Goal: Task Accomplishment & Management: Manage account settings

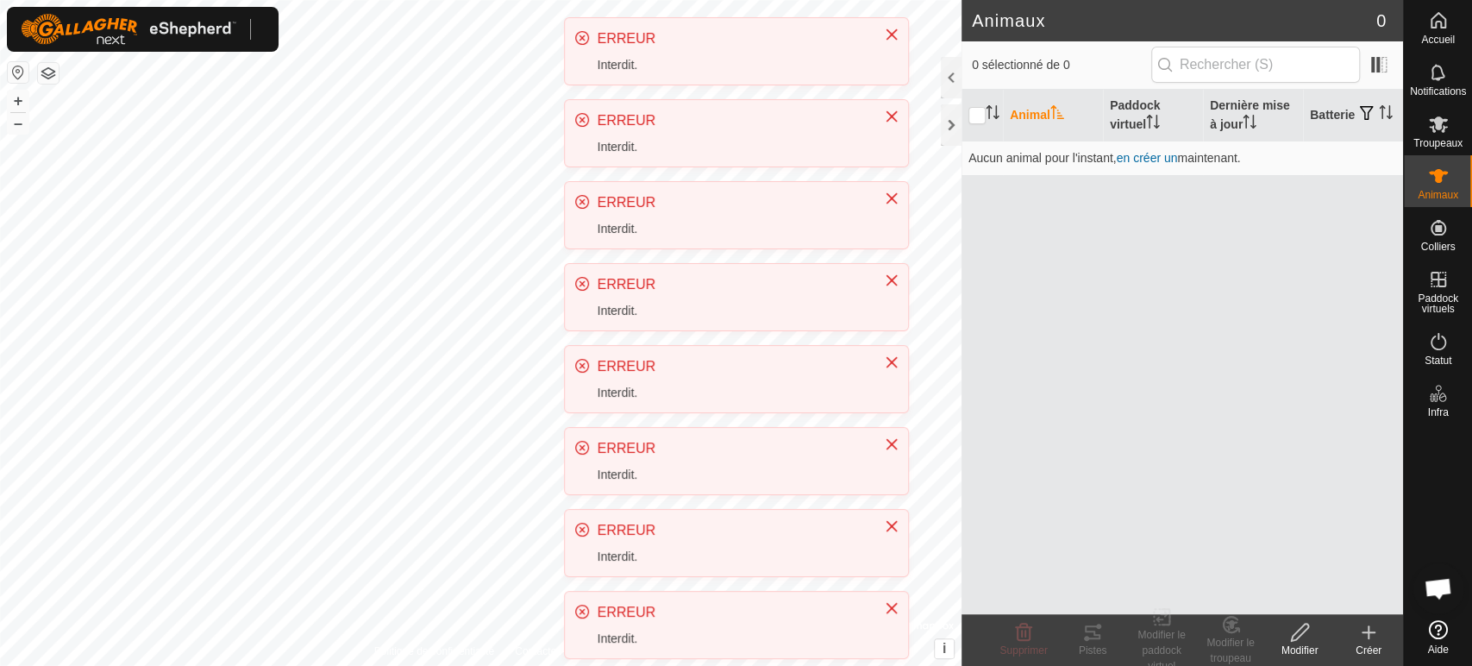
scroll to position [359, 0]
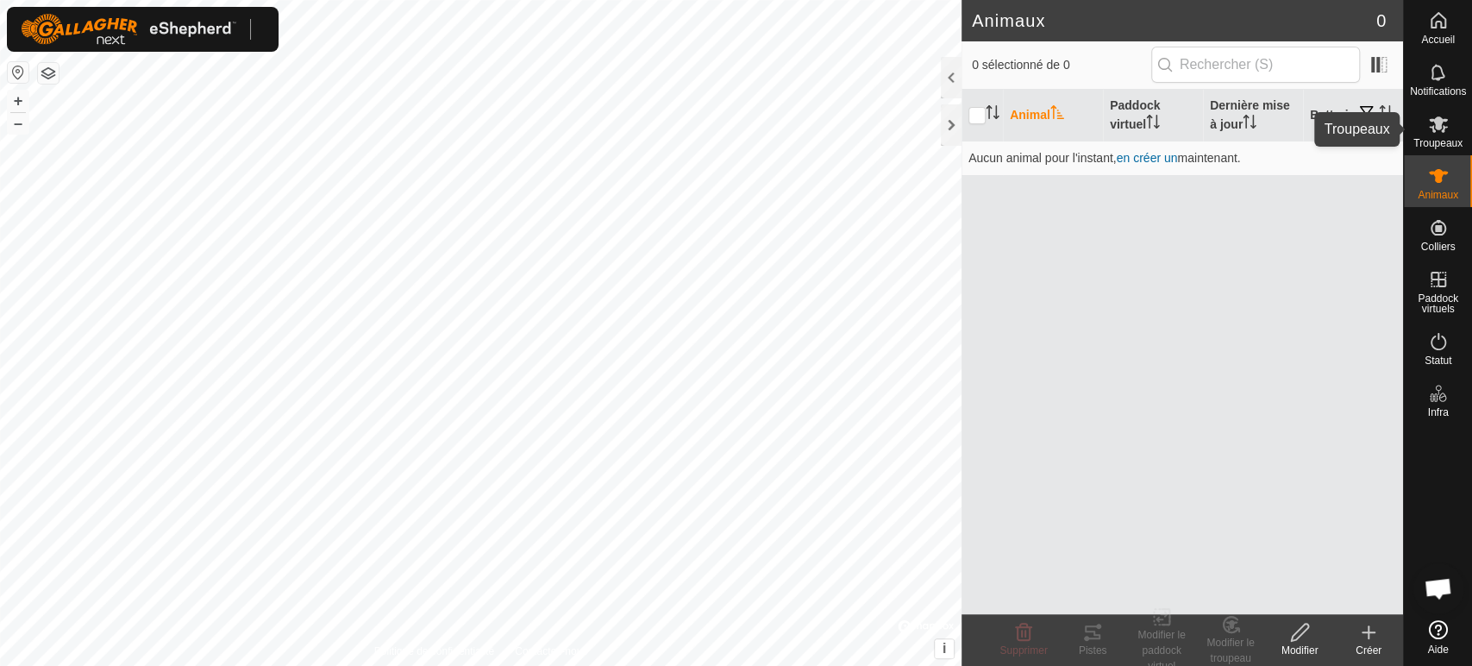
click at [1435, 118] on icon at bounding box center [1438, 124] width 19 height 16
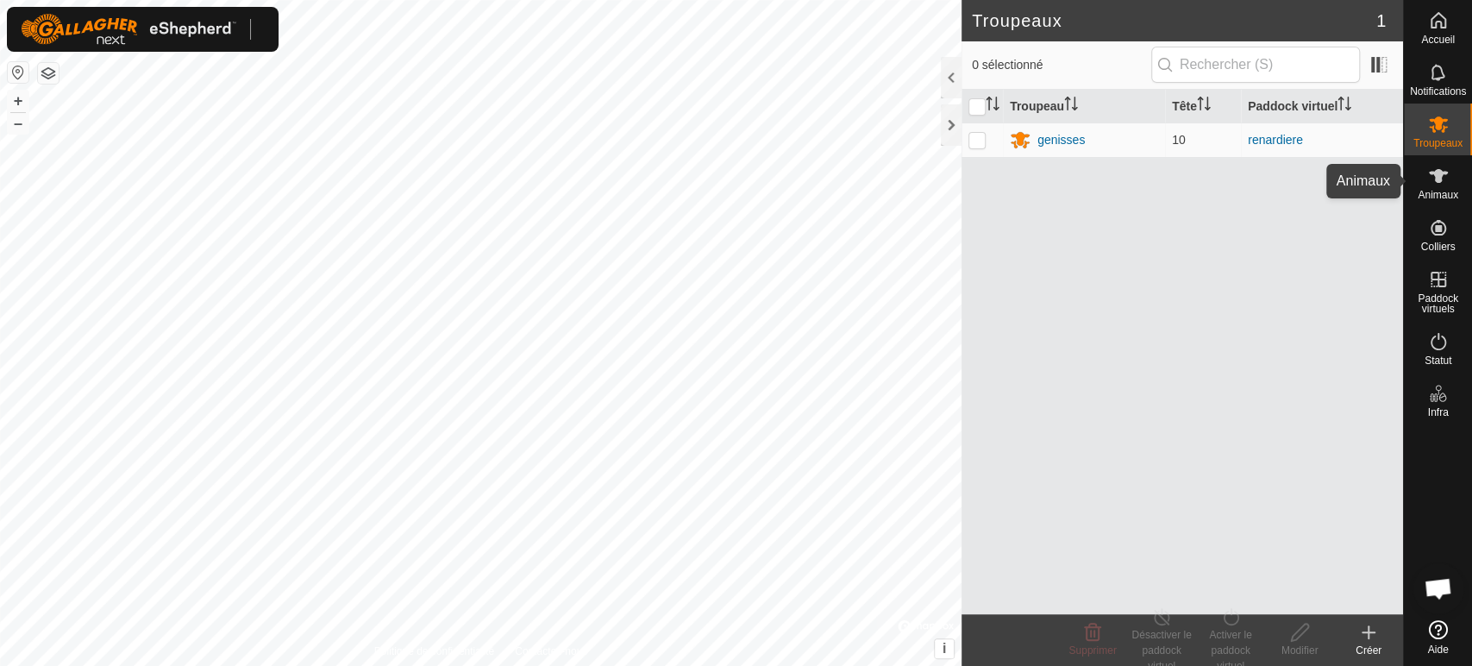
click at [1447, 171] on es-animals-svg-icon at bounding box center [1438, 176] width 31 height 28
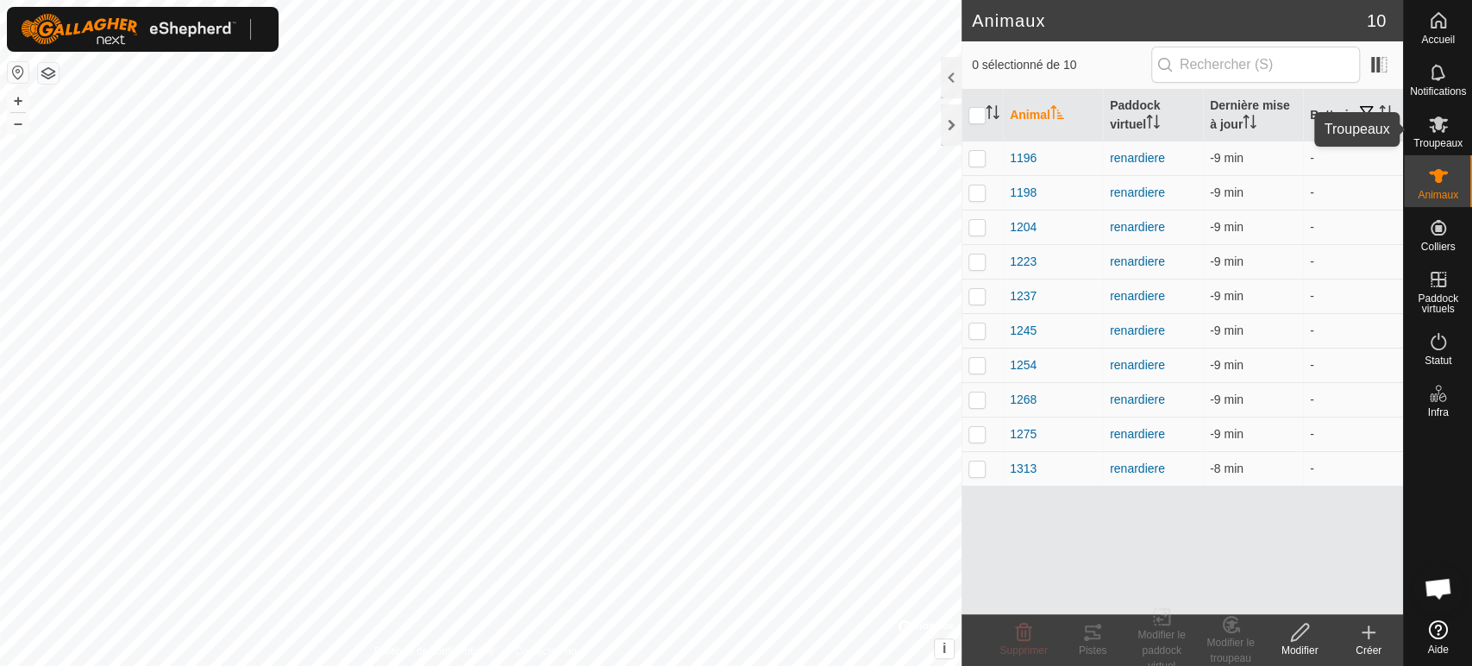
click at [1421, 125] on div "Troupeaux" at bounding box center [1438, 129] width 68 height 52
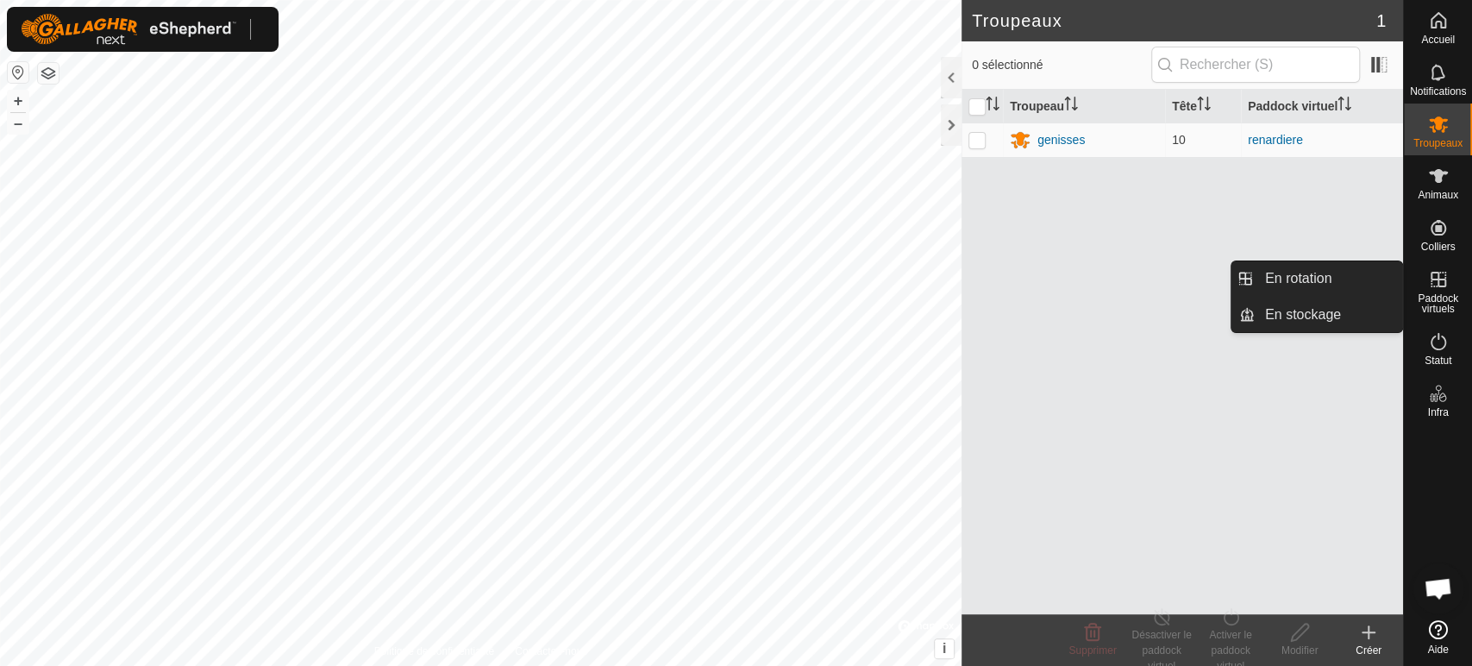
click at [1444, 285] on icon at bounding box center [1439, 280] width 16 height 16
click at [1353, 269] on link "En rotation" at bounding box center [1328, 278] width 147 height 34
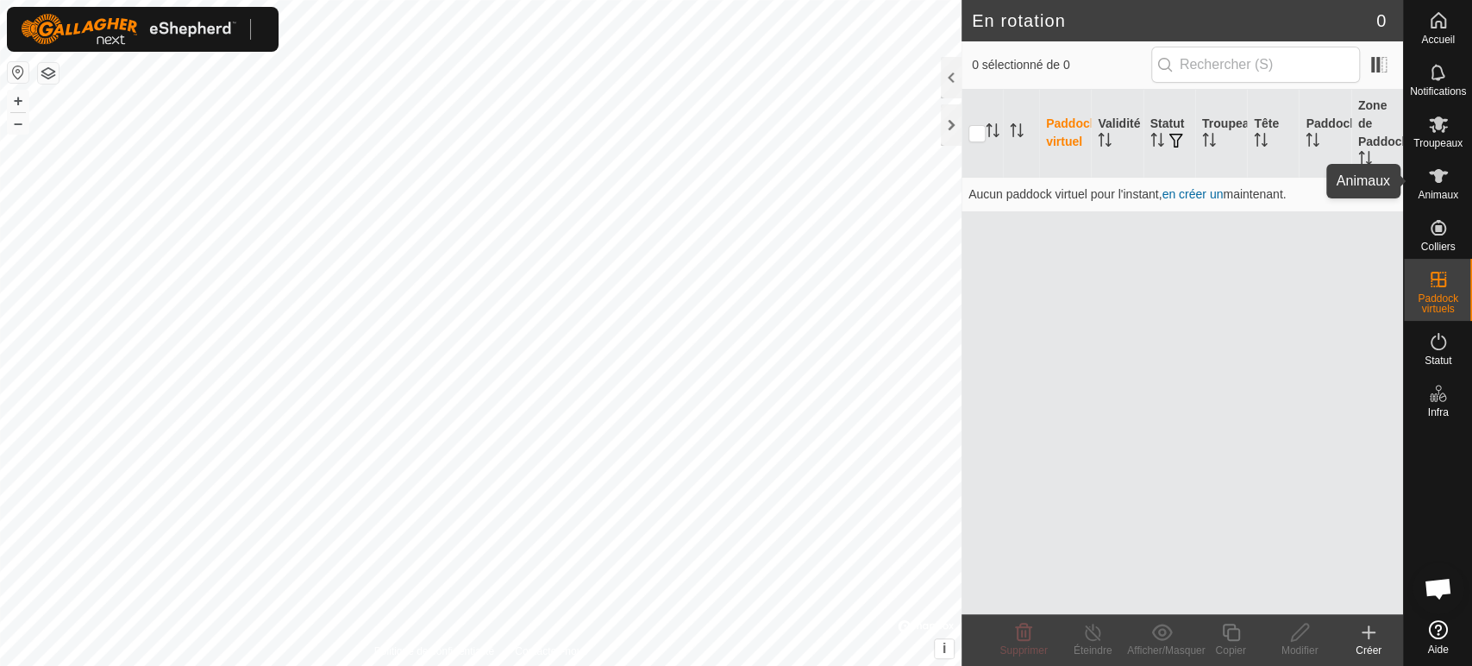
click at [1438, 171] on icon at bounding box center [1438, 176] width 19 height 14
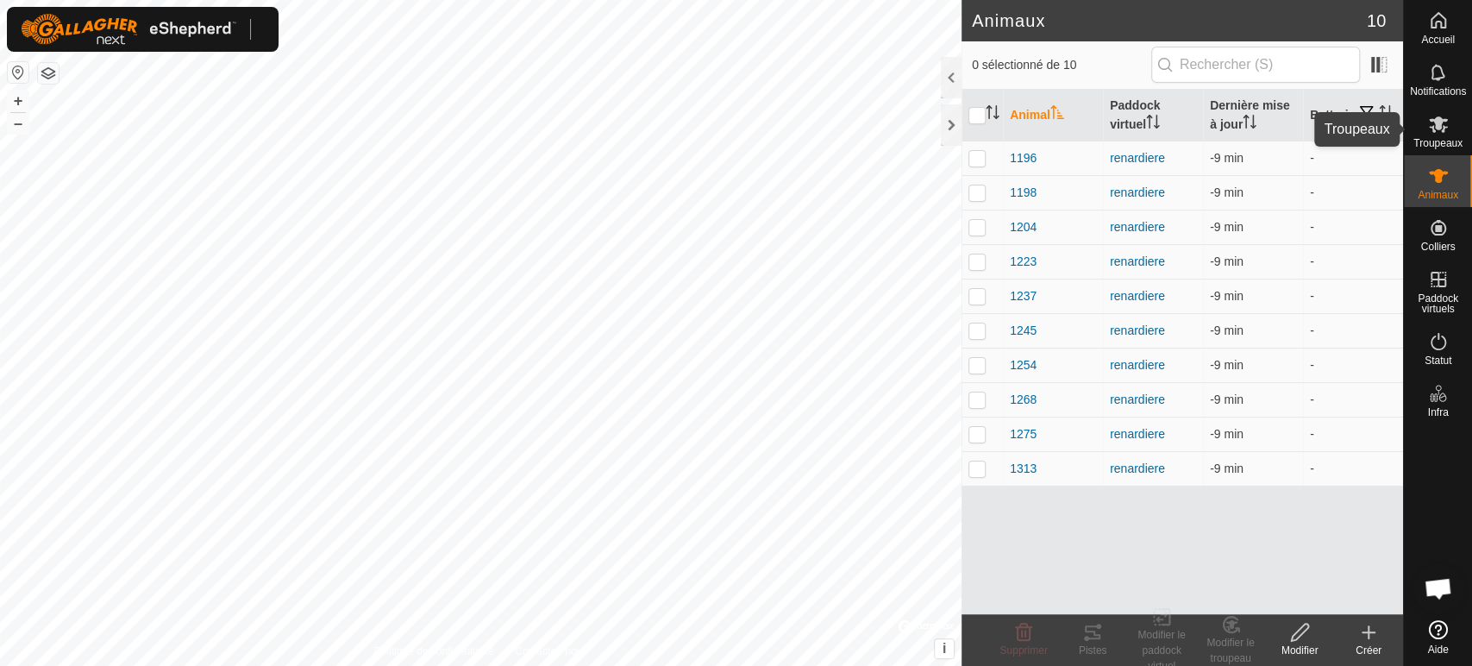
click at [1451, 135] on es-mob-svg-icon at bounding box center [1438, 124] width 31 height 28
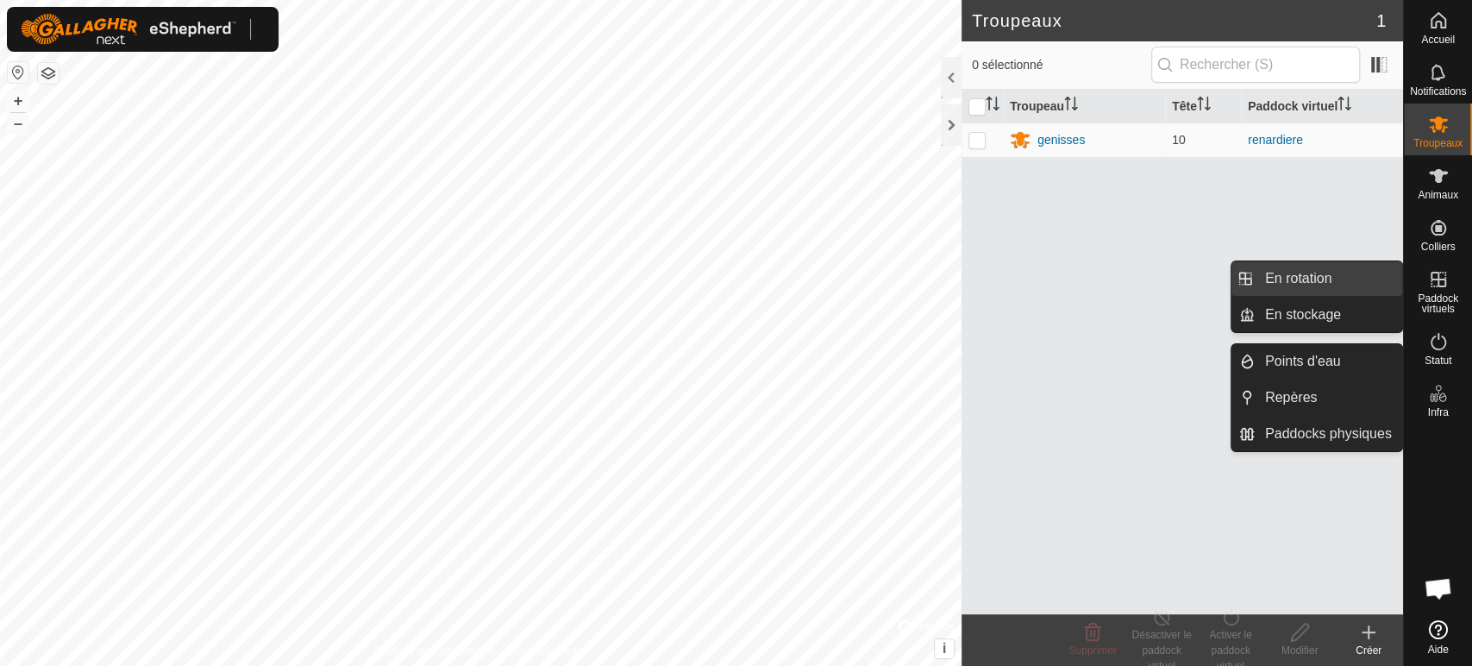
click at [1333, 274] on link "En rotation" at bounding box center [1328, 278] width 147 height 34
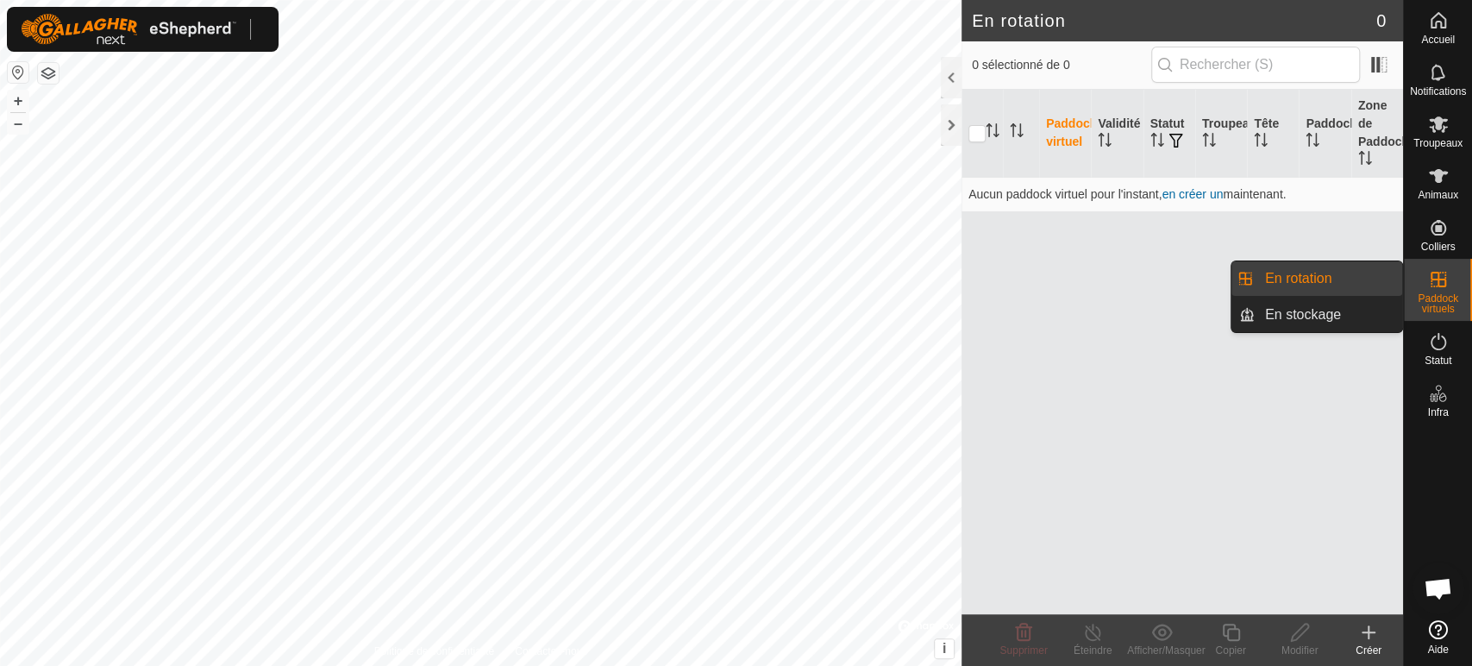
click at [1294, 279] on link "En rotation" at bounding box center [1328, 278] width 147 height 34
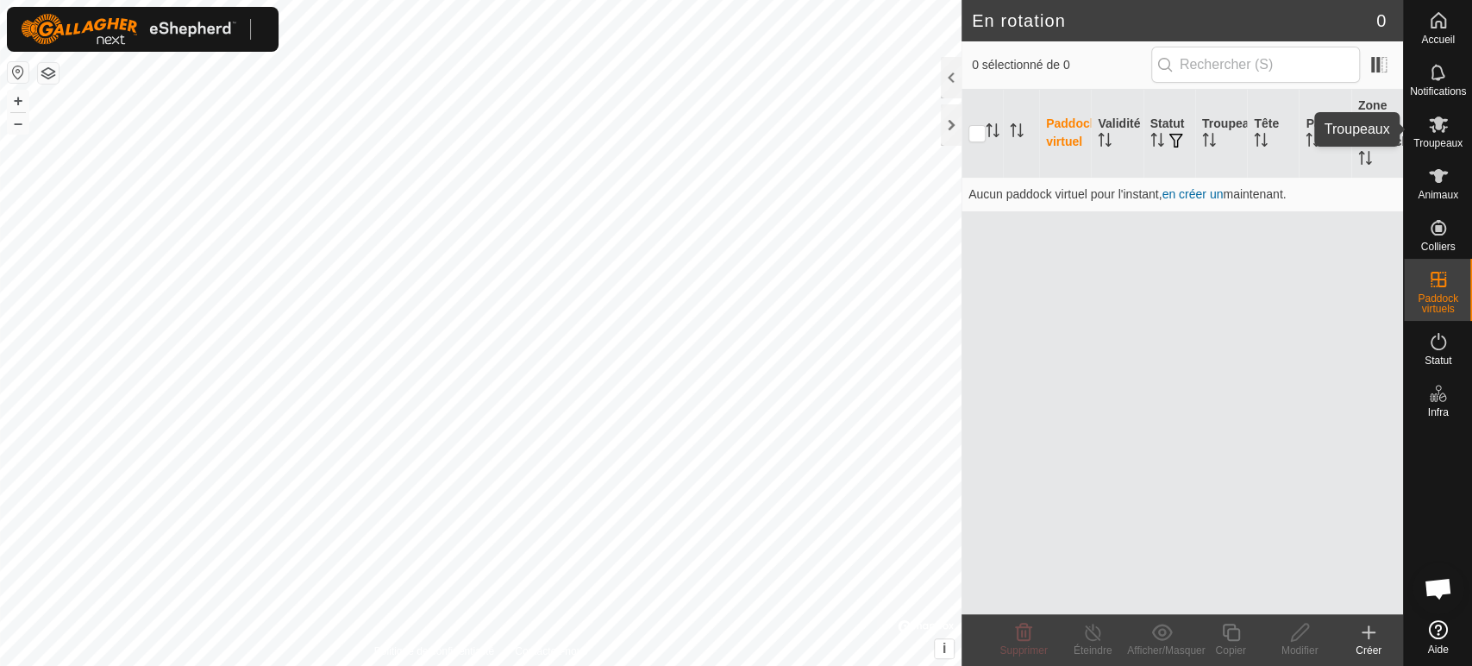
click at [1429, 132] on icon at bounding box center [1438, 124] width 21 height 21
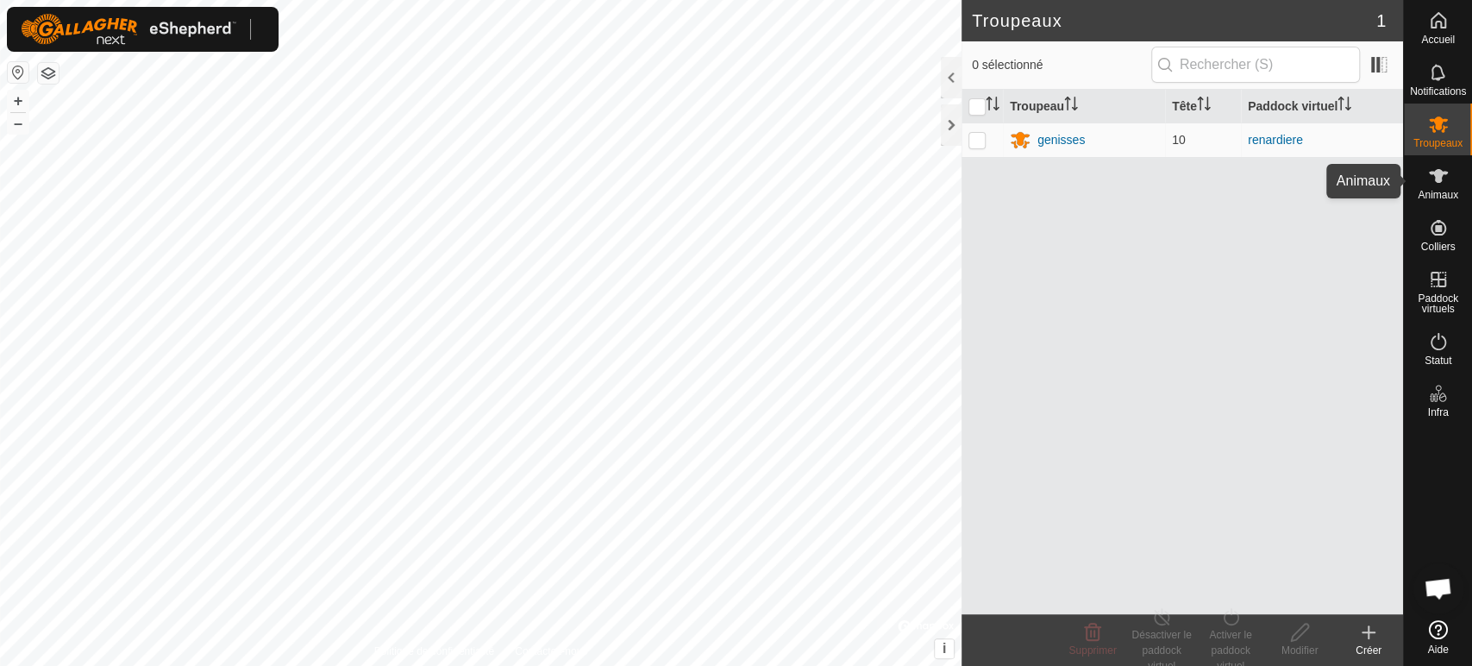
click at [1436, 185] on icon at bounding box center [1438, 176] width 21 height 21
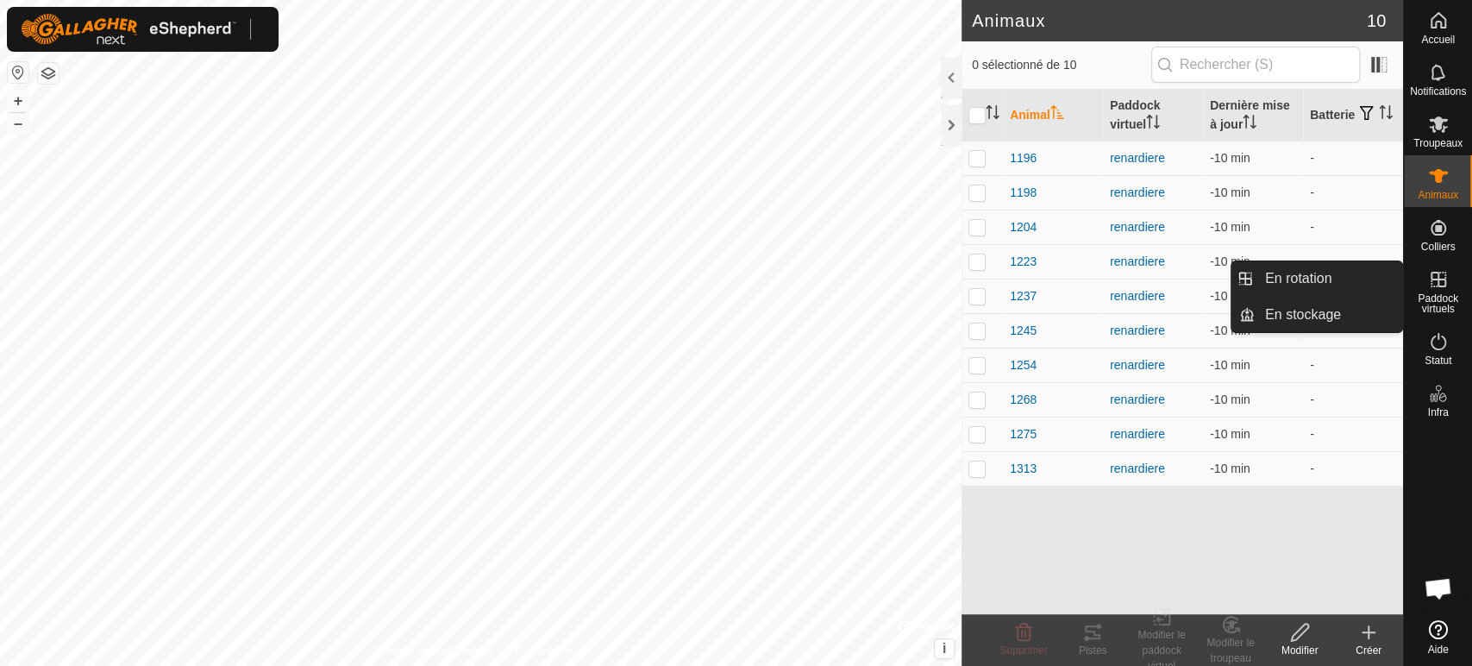
click at [1436, 302] on span "Paddock virtuels" at bounding box center [1438, 303] width 60 height 21
click at [1302, 268] on link "En rotation" at bounding box center [1328, 278] width 147 height 34
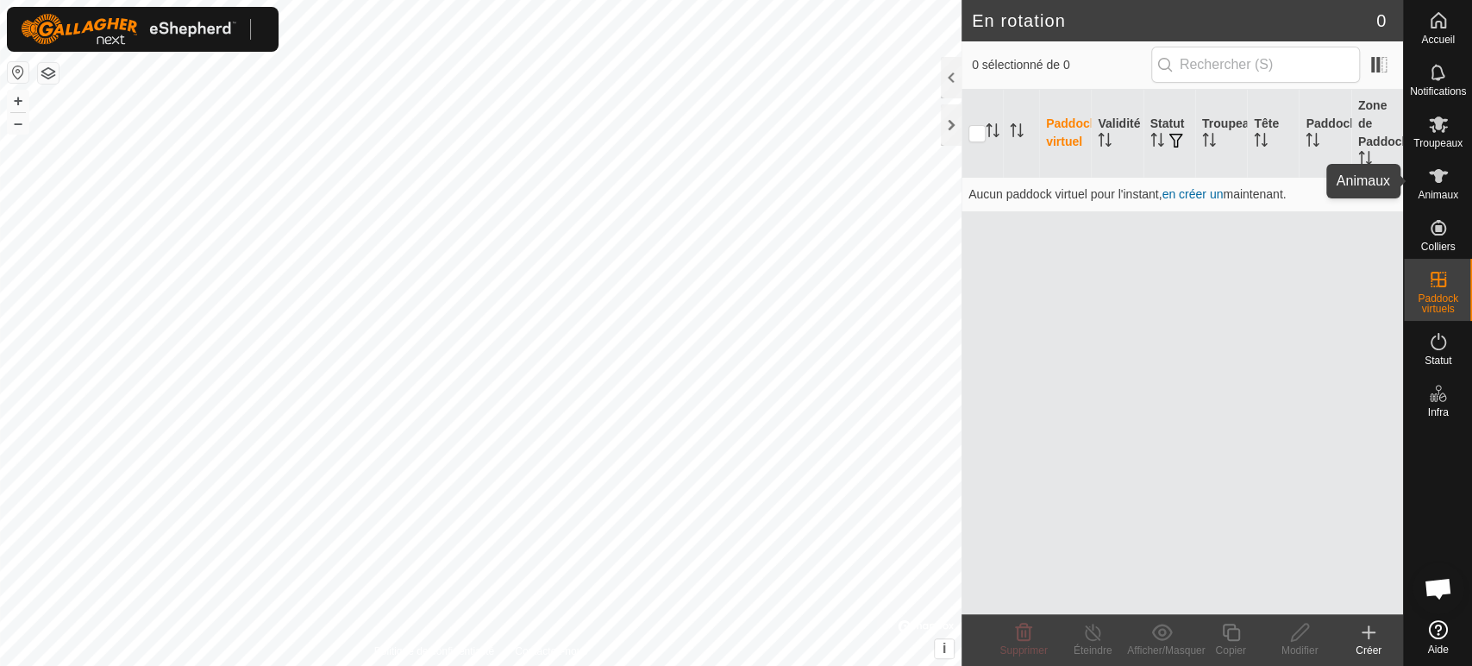
click at [1444, 176] on icon at bounding box center [1438, 176] width 21 height 21
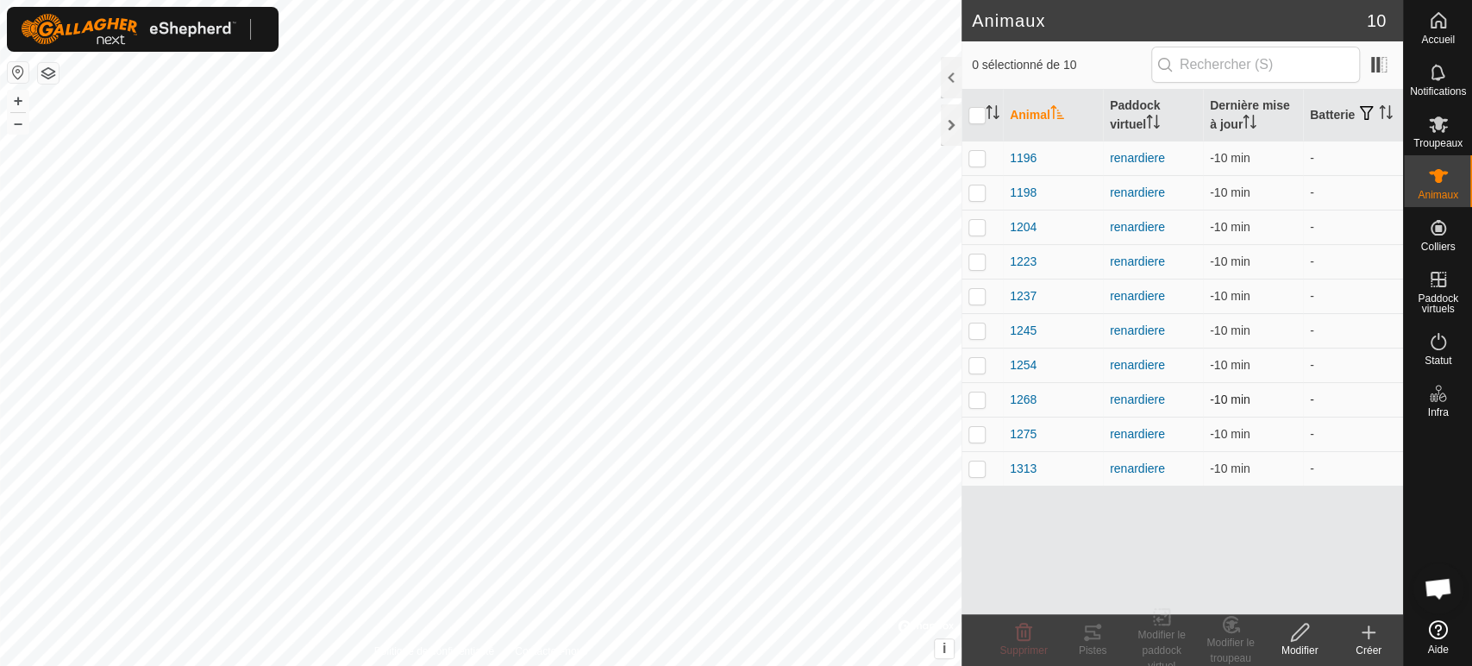
click at [981, 393] on p-checkbox at bounding box center [976, 399] width 17 height 14
checkbox input "true"
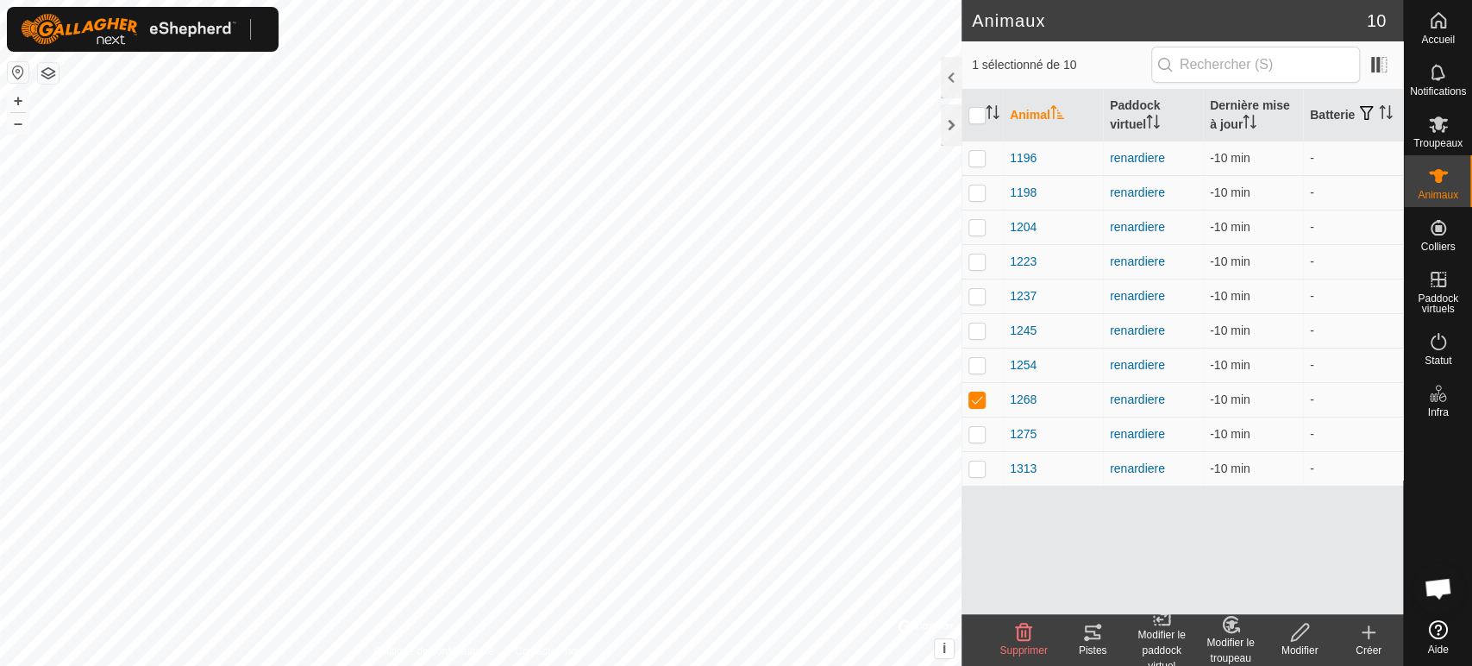
click at [1096, 627] on icon at bounding box center [1092, 632] width 21 height 21
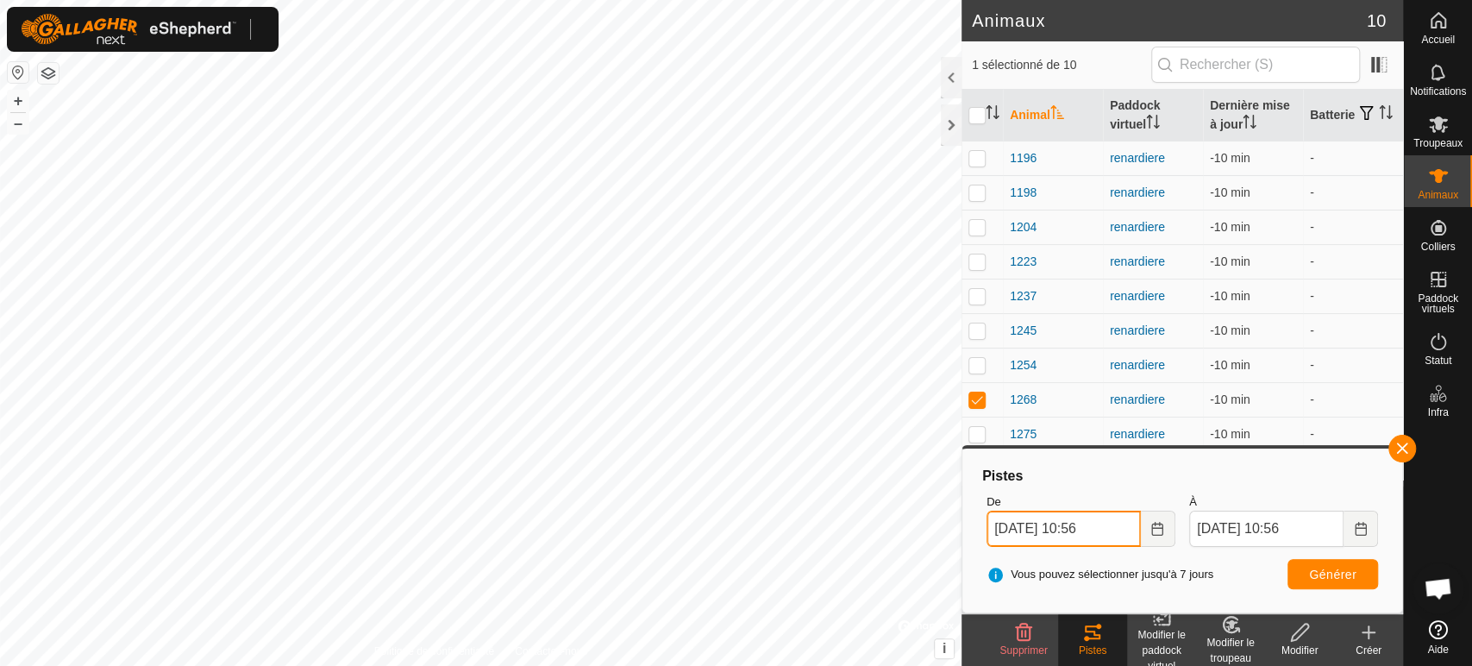
click at [1106, 534] on input "[DATE] 10:56" at bounding box center [1064, 529] width 154 height 36
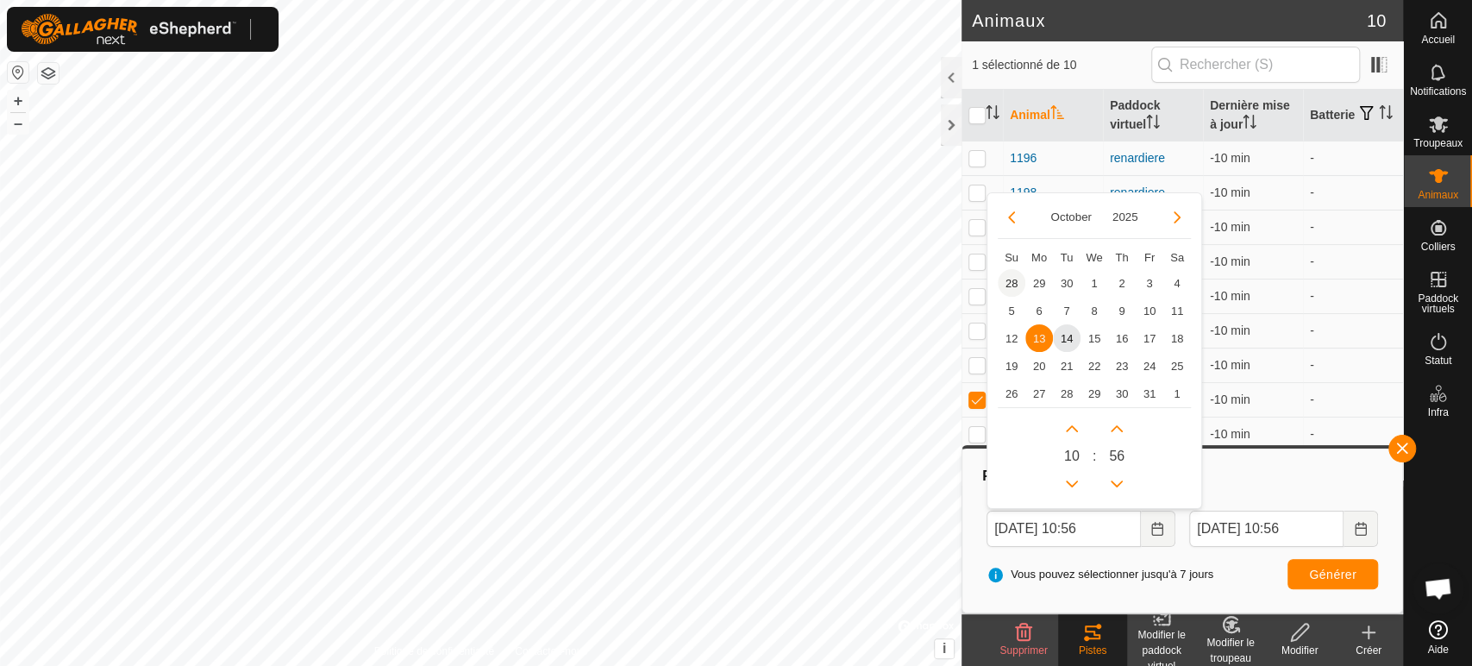
click at [1018, 276] on span "28" at bounding box center [1012, 283] width 28 height 28
type input "[DATE] 10:56"
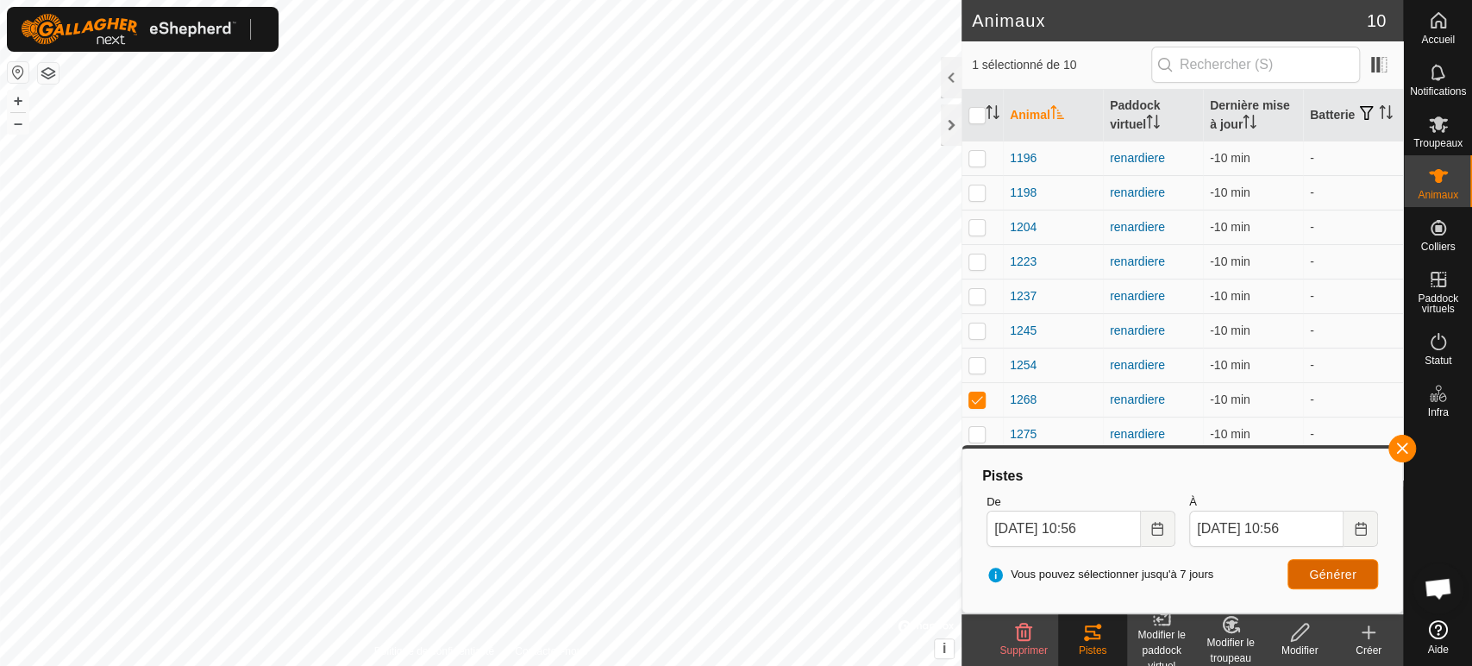
click at [1325, 572] on span "Générer" at bounding box center [1332, 574] width 47 height 14
click at [973, 397] on p-checkbox at bounding box center [976, 399] width 17 height 14
checkbox input "false"
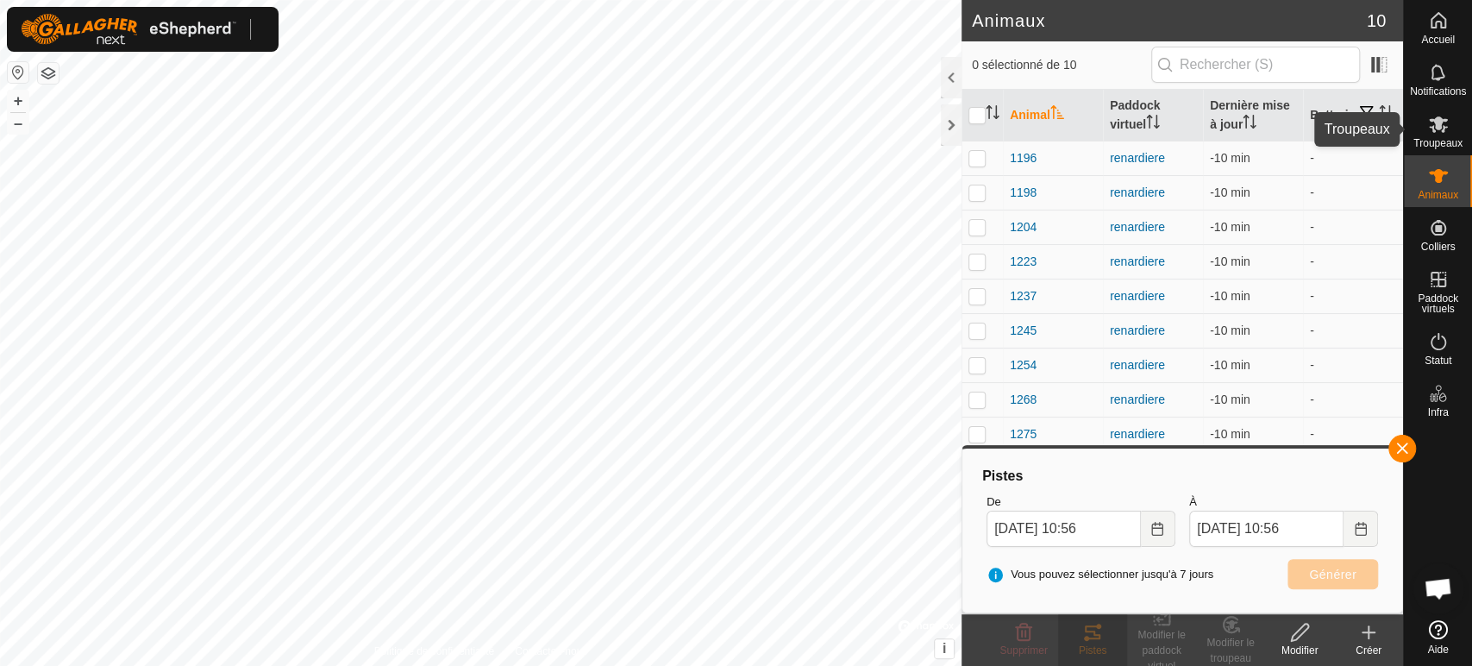
click at [1435, 122] on icon at bounding box center [1438, 124] width 19 height 16
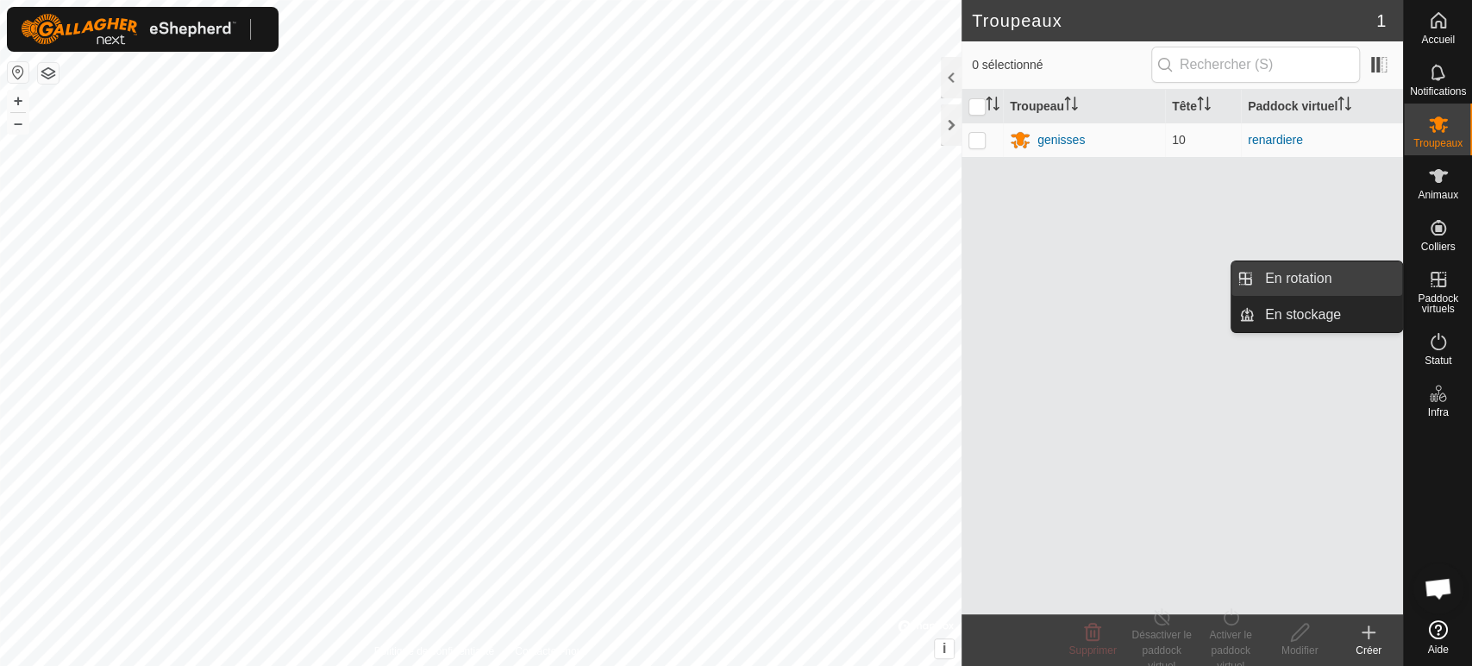
click at [1344, 279] on link "En rotation" at bounding box center [1328, 278] width 147 height 34
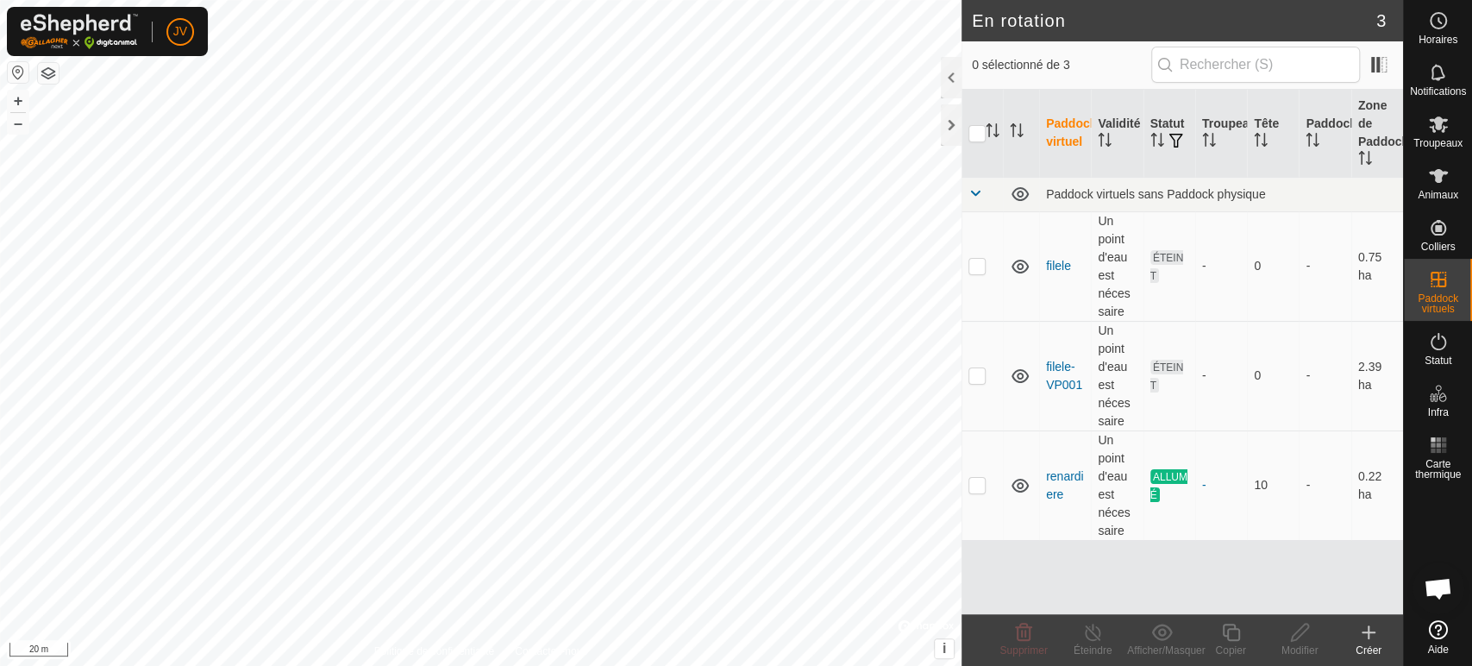
scroll to position [359, 0]
click at [1023, 0] on html "JV Horaires Notifications Troupeaux Animaux Colliers Paddock virtuels Statut In…" at bounding box center [736, 333] width 1472 height 666
click at [980, 486] on p-checkbox at bounding box center [976, 485] width 17 height 14
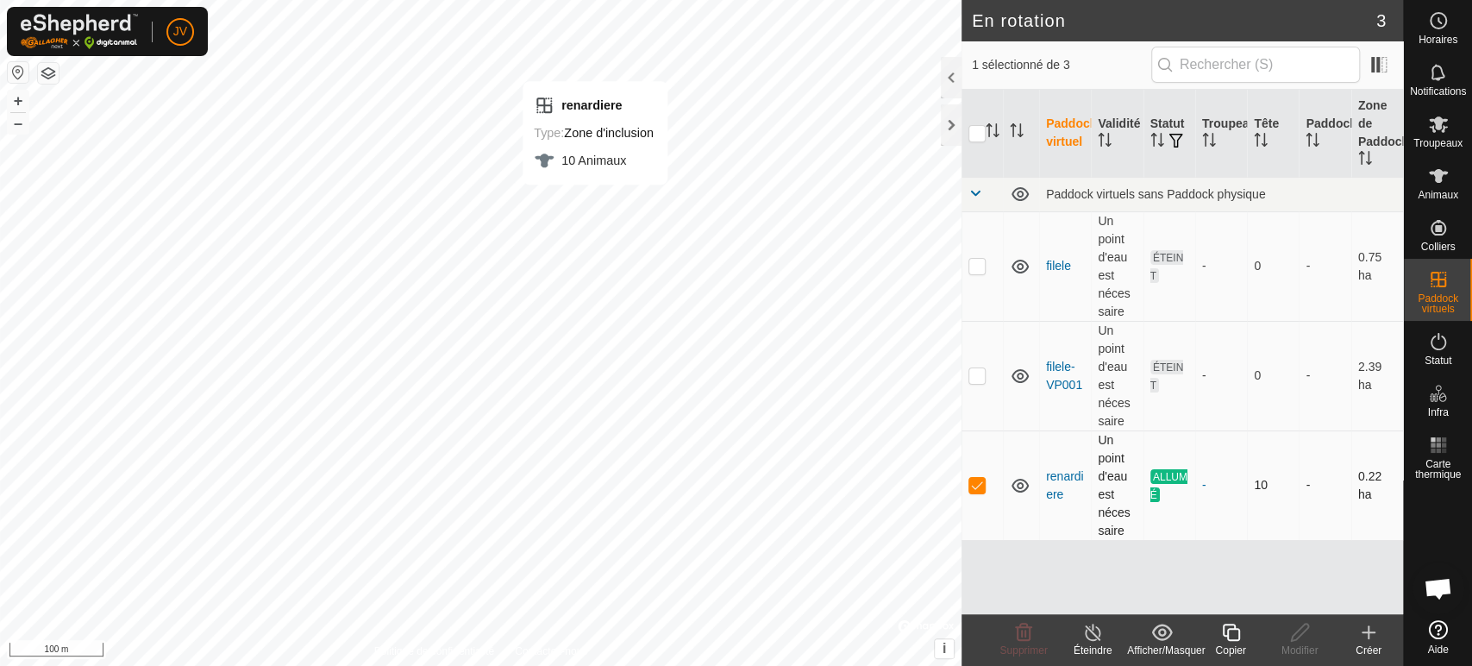
checkbox input "false"
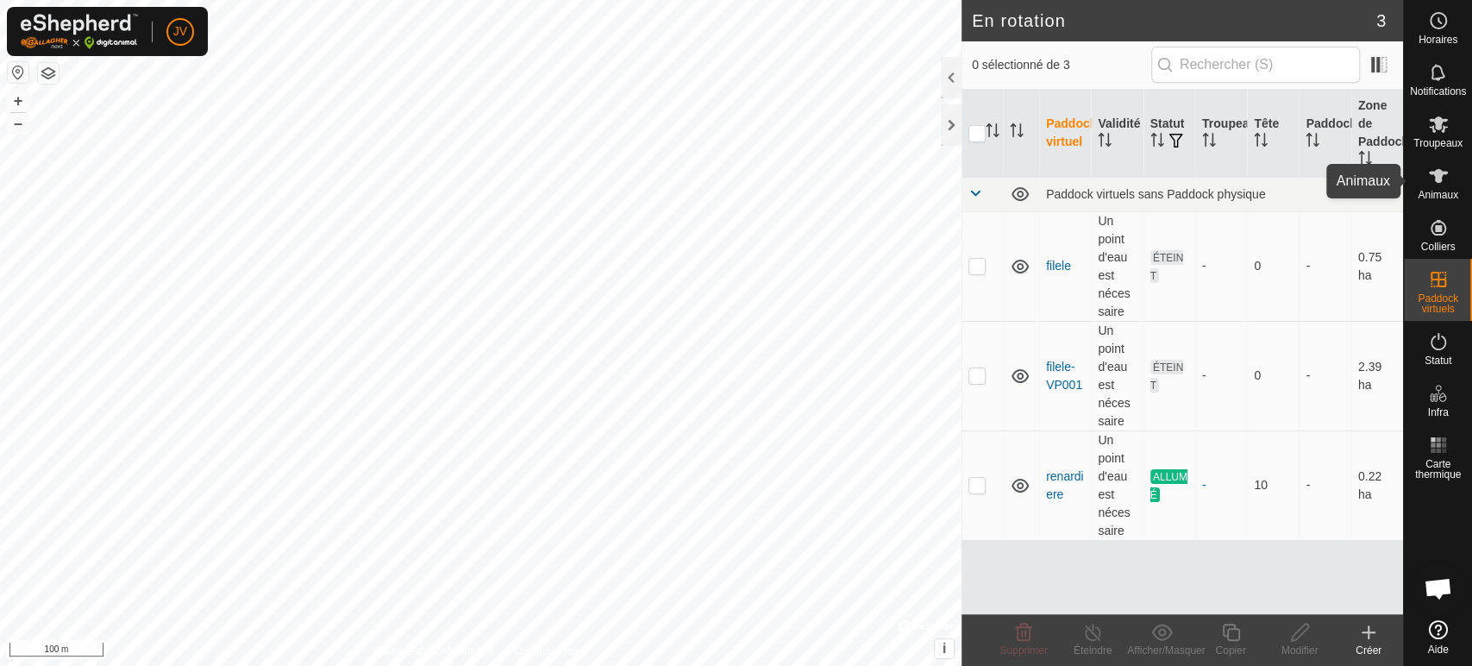
click at [1444, 190] on span "Animaux" at bounding box center [1438, 195] width 41 height 10
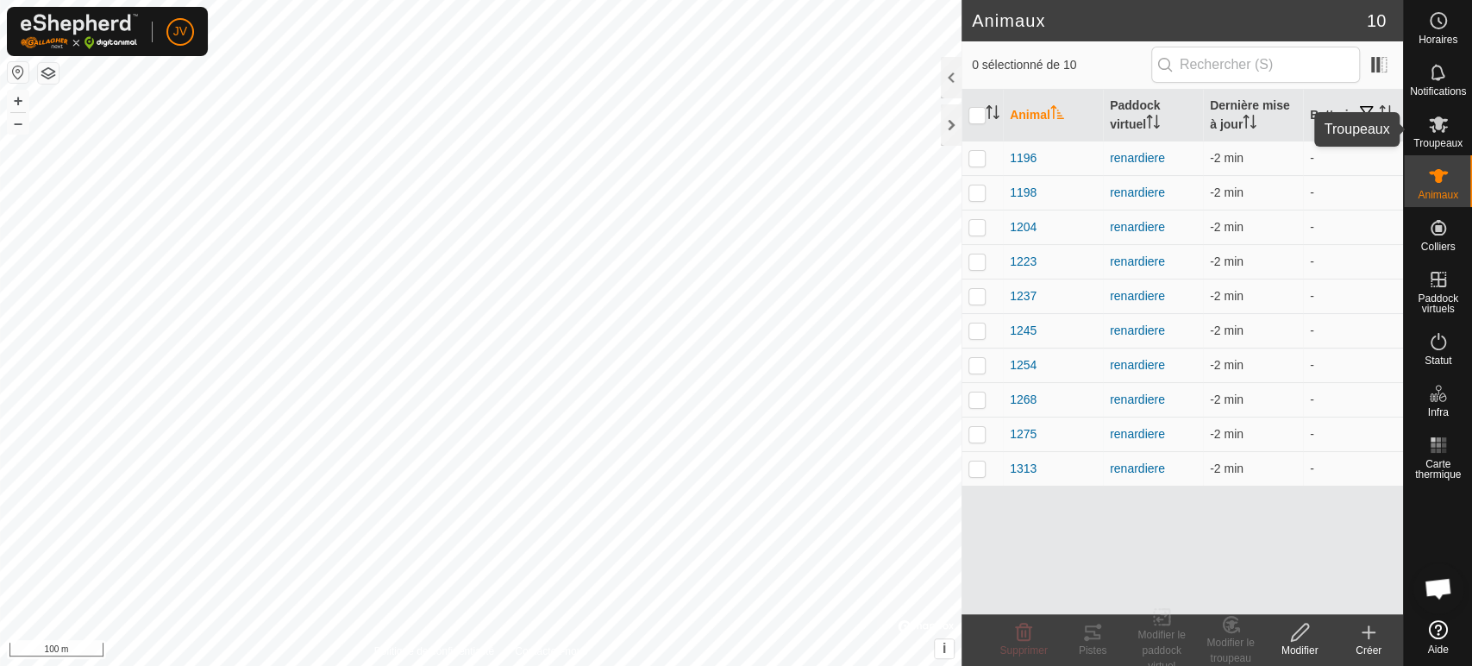
click at [1434, 125] on icon at bounding box center [1438, 124] width 21 height 21
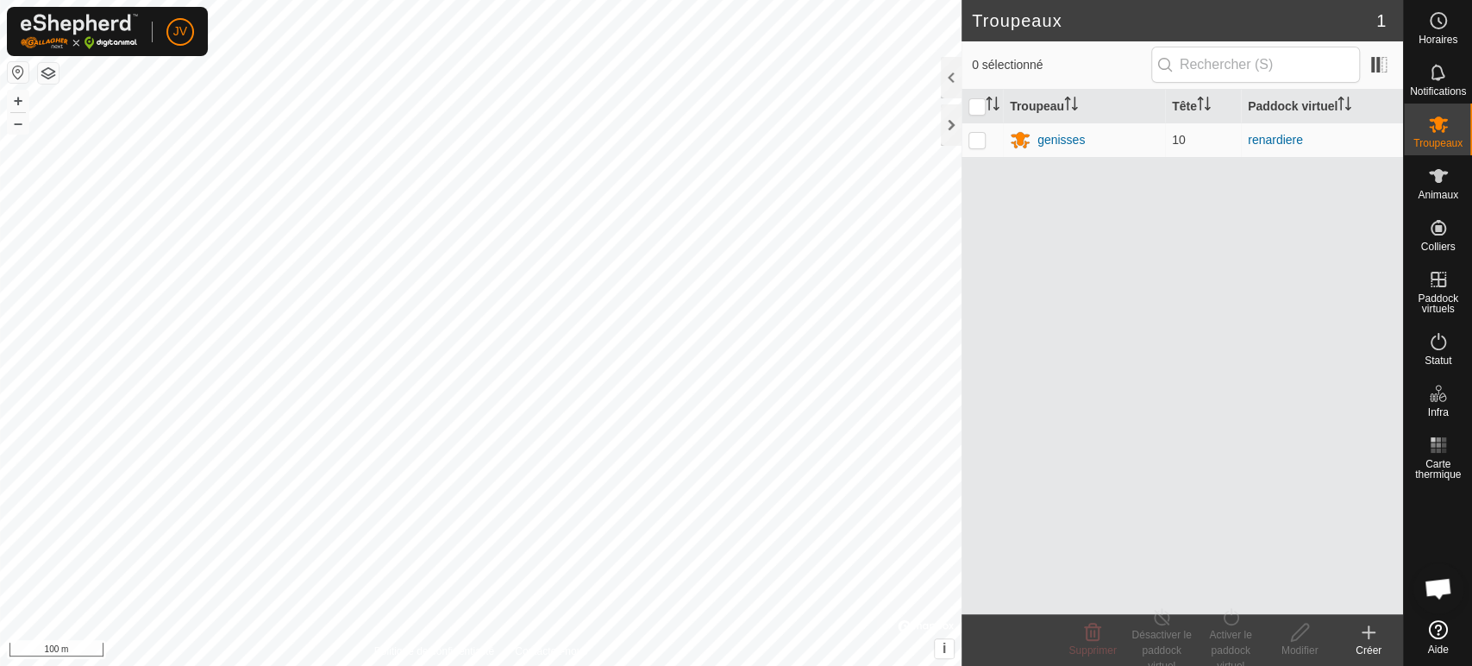
click at [1364, 642] on div "Créer" at bounding box center [1368, 650] width 69 height 16
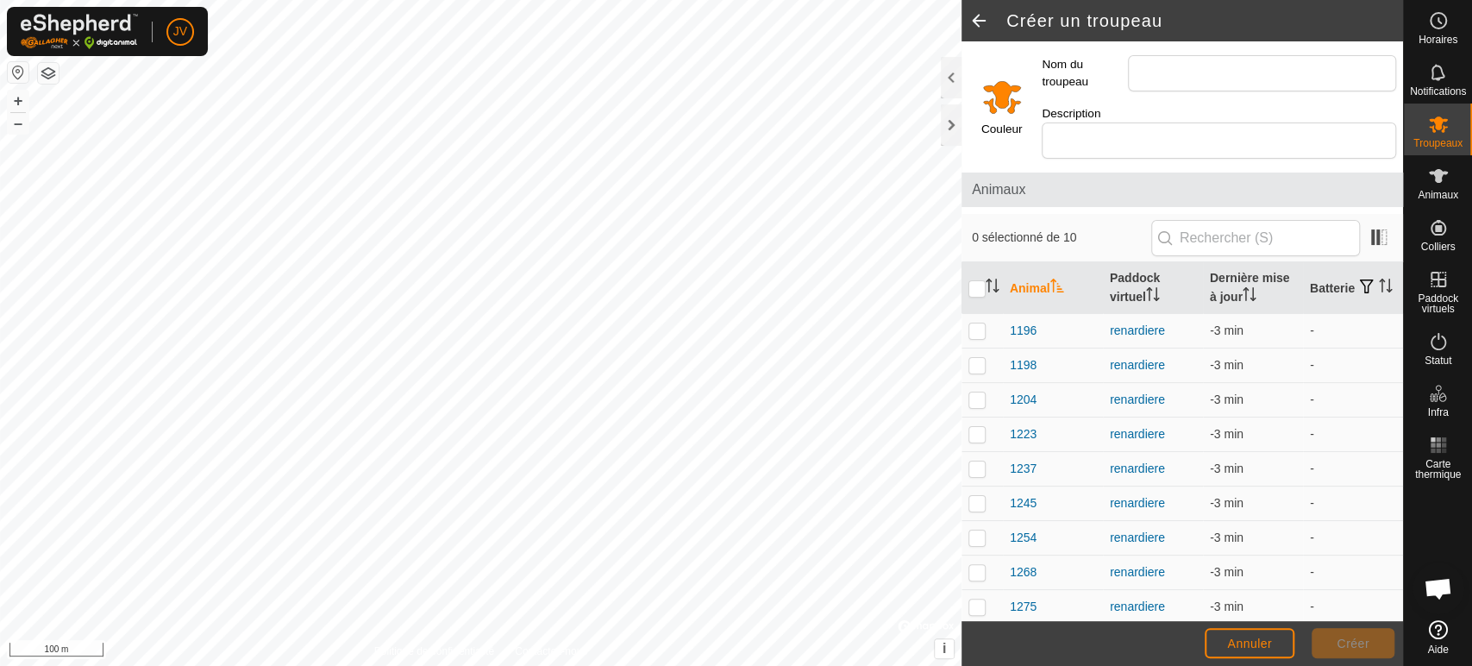
click at [1007, 102] on input "Select a color" at bounding box center [1001, 96] width 41 height 41
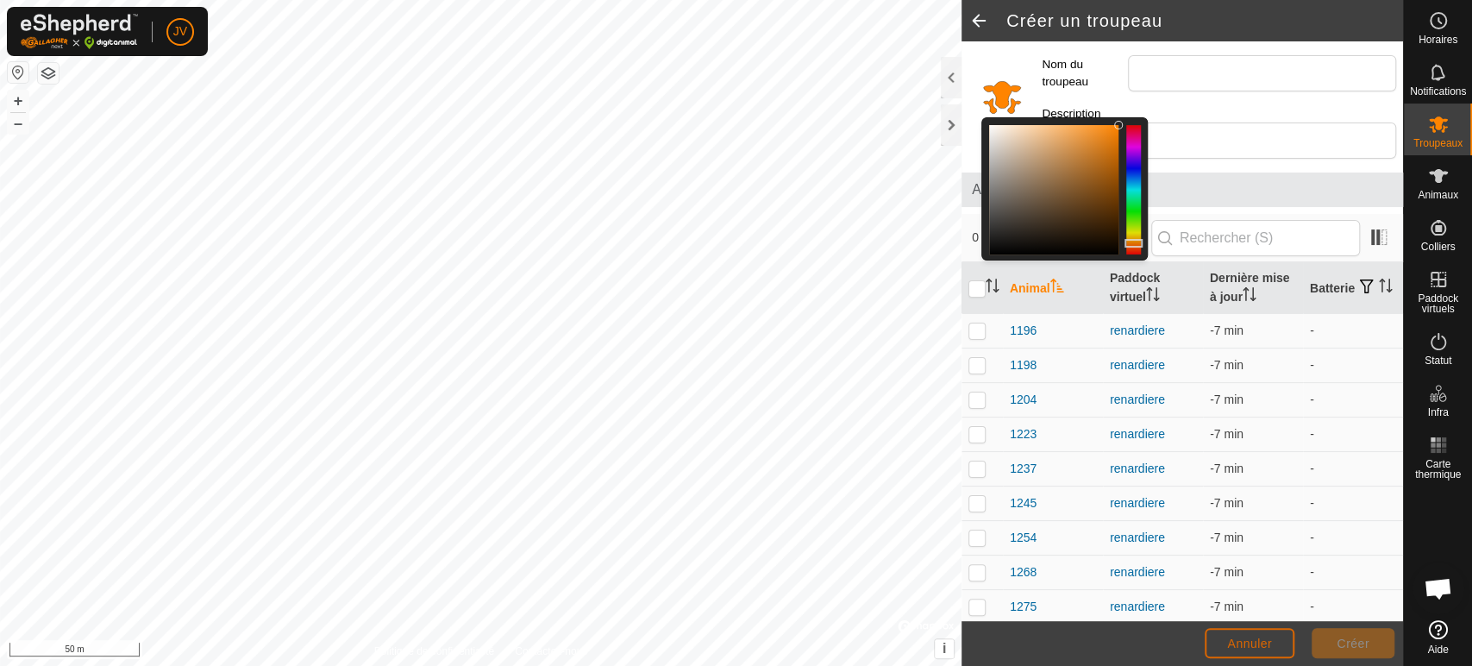
click at [1269, 642] on span "Annuler" at bounding box center [1249, 643] width 45 height 14
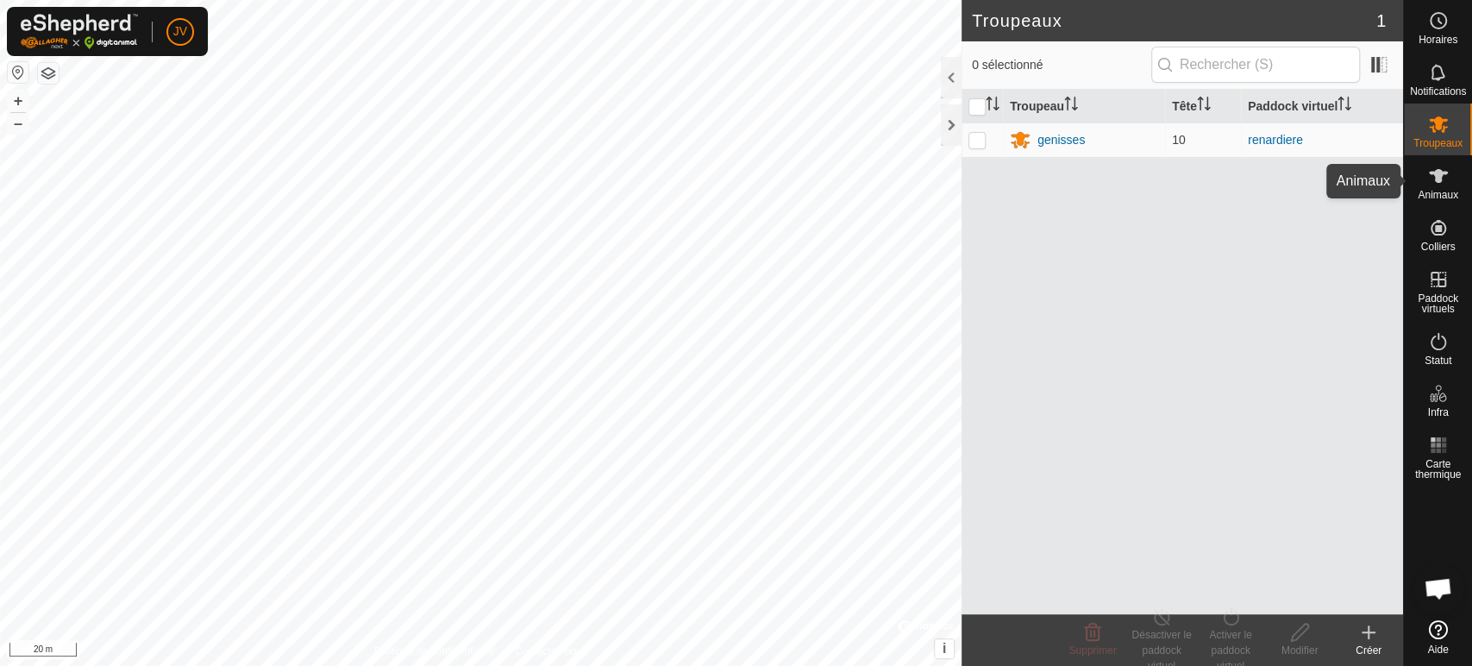
click at [1445, 179] on icon at bounding box center [1438, 176] width 21 height 21
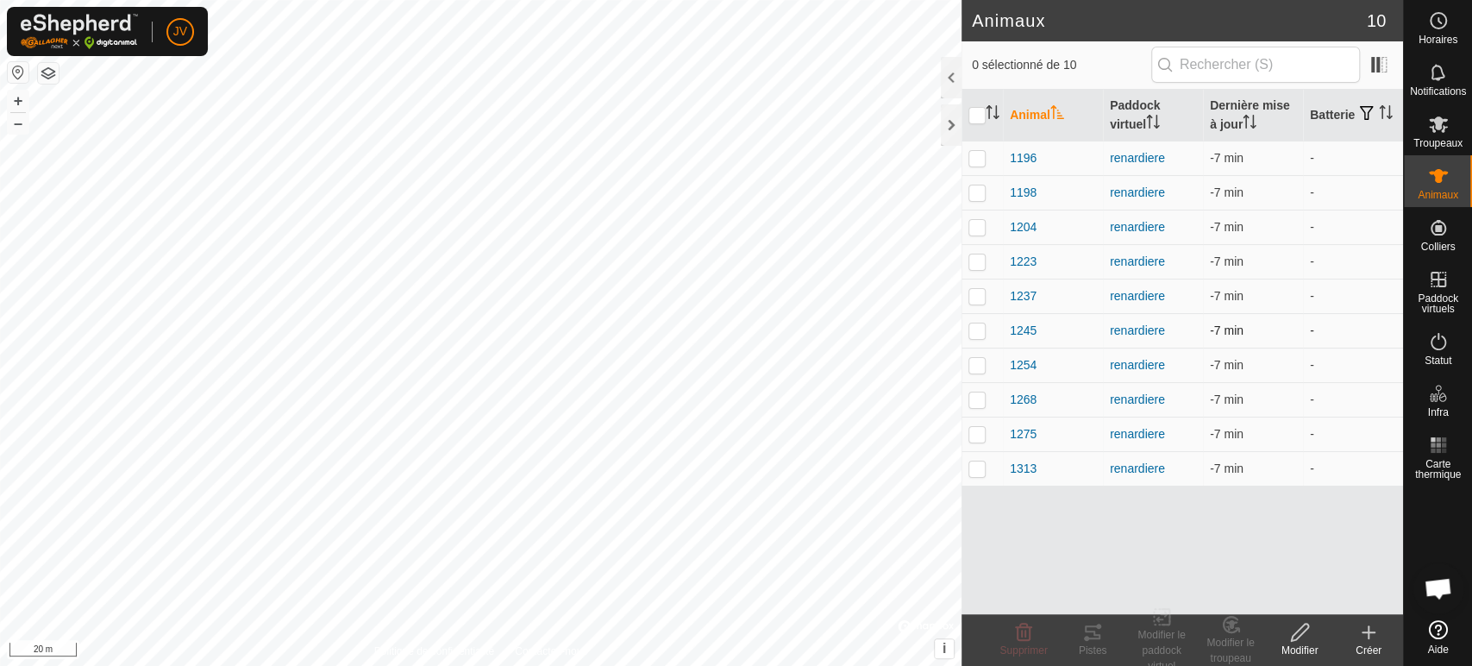
click at [977, 329] on p-checkbox at bounding box center [976, 330] width 17 height 14
checkbox input "true"
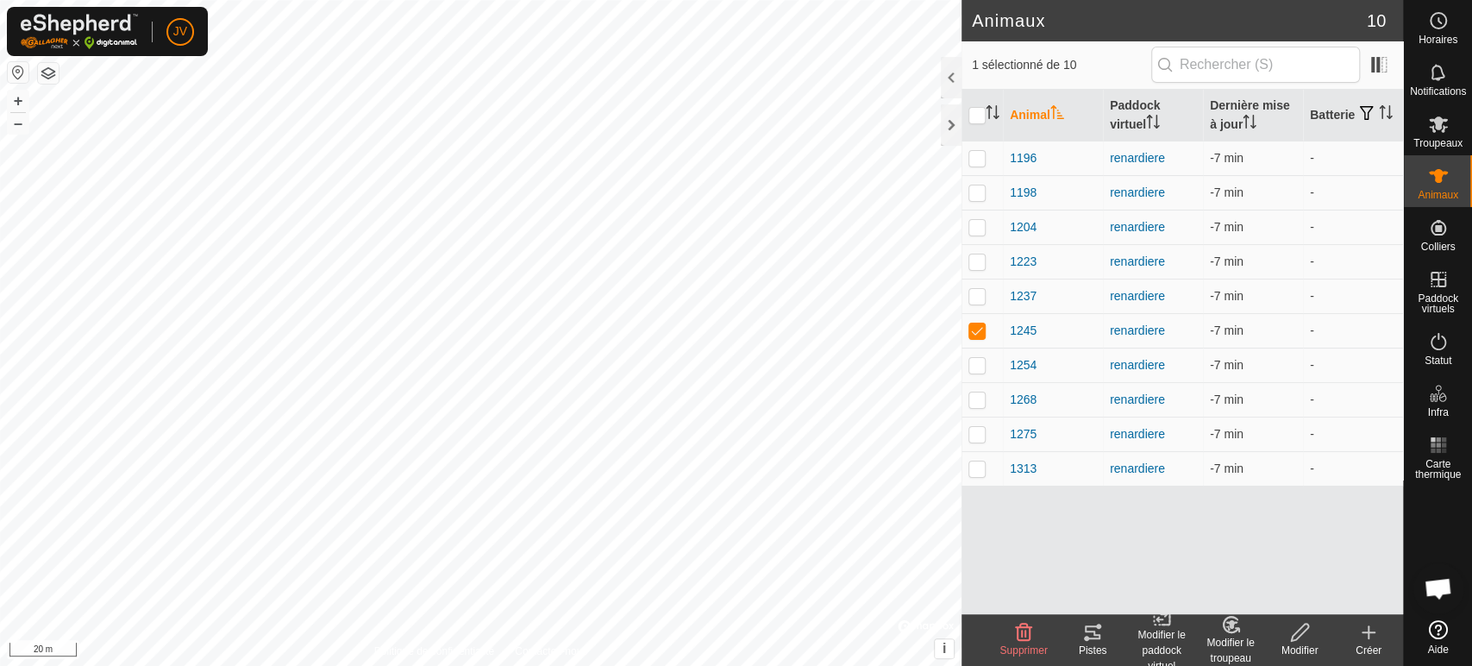
click at [1095, 640] on icon at bounding box center [1092, 632] width 21 height 21
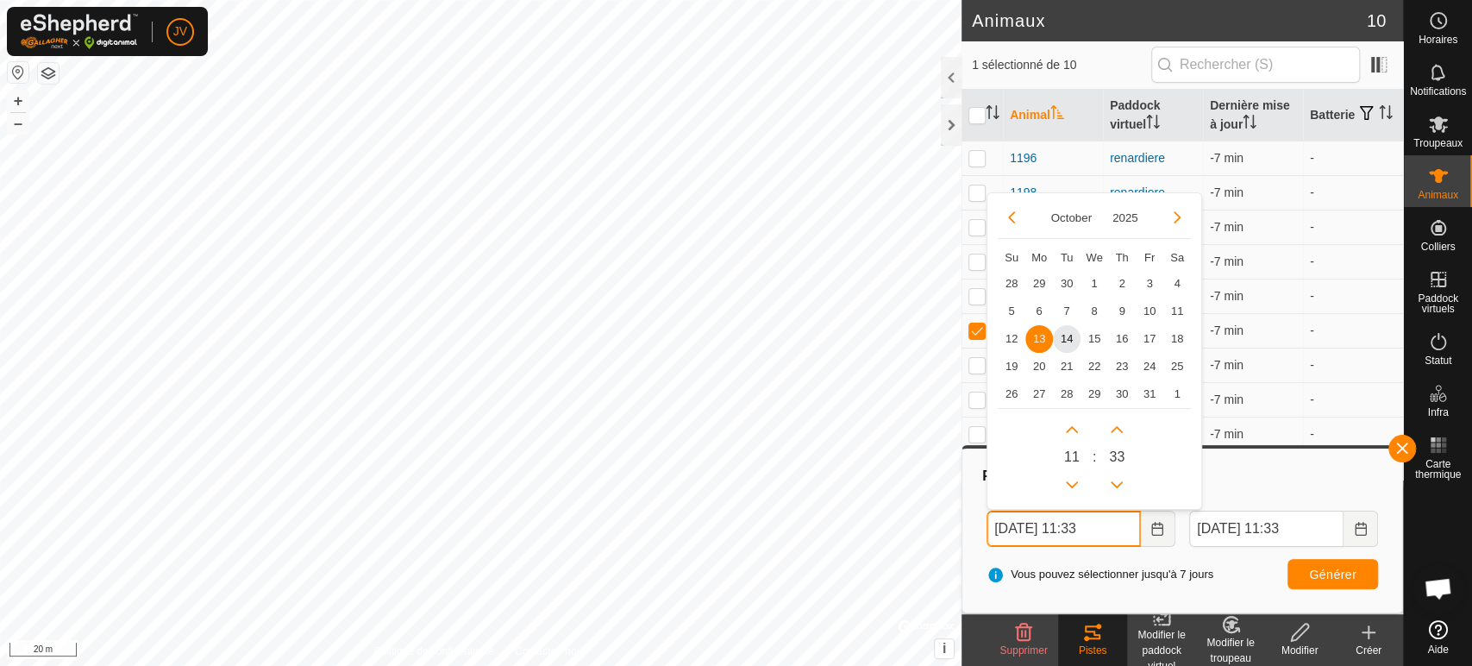
click at [1105, 518] on input "13 Oct. 2025 11:33" at bounding box center [1064, 529] width 154 height 36
click at [1008, 222] on button "Previous Month" at bounding box center [1012, 218] width 28 height 28
click at [1011, 335] on span "14" at bounding box center [1012, 338] width 28 height 28
type input "14 Sep. 2025 11:33"
type input "21 Sep. 2025 11:33"
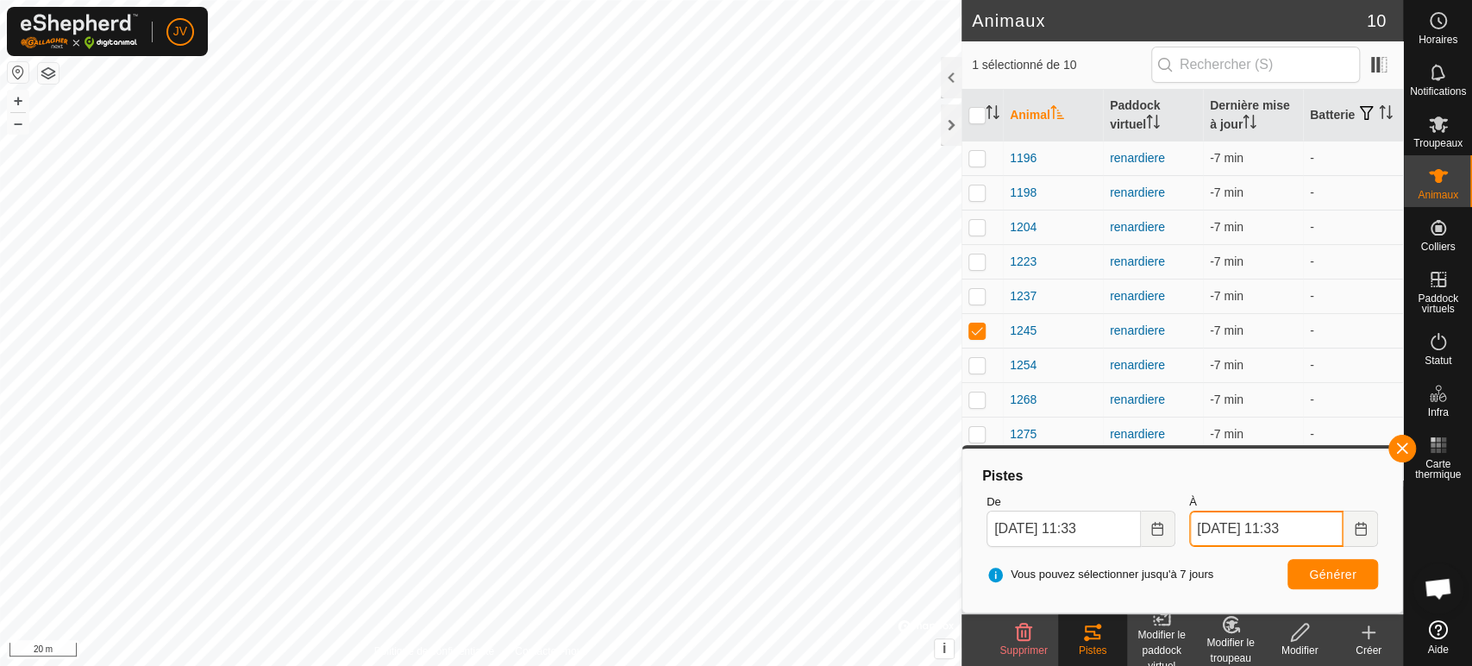
click at [1289, 530] on input "21 Sep. 2025 11:33" at bounding box center [1266, 529] width 154 height 36
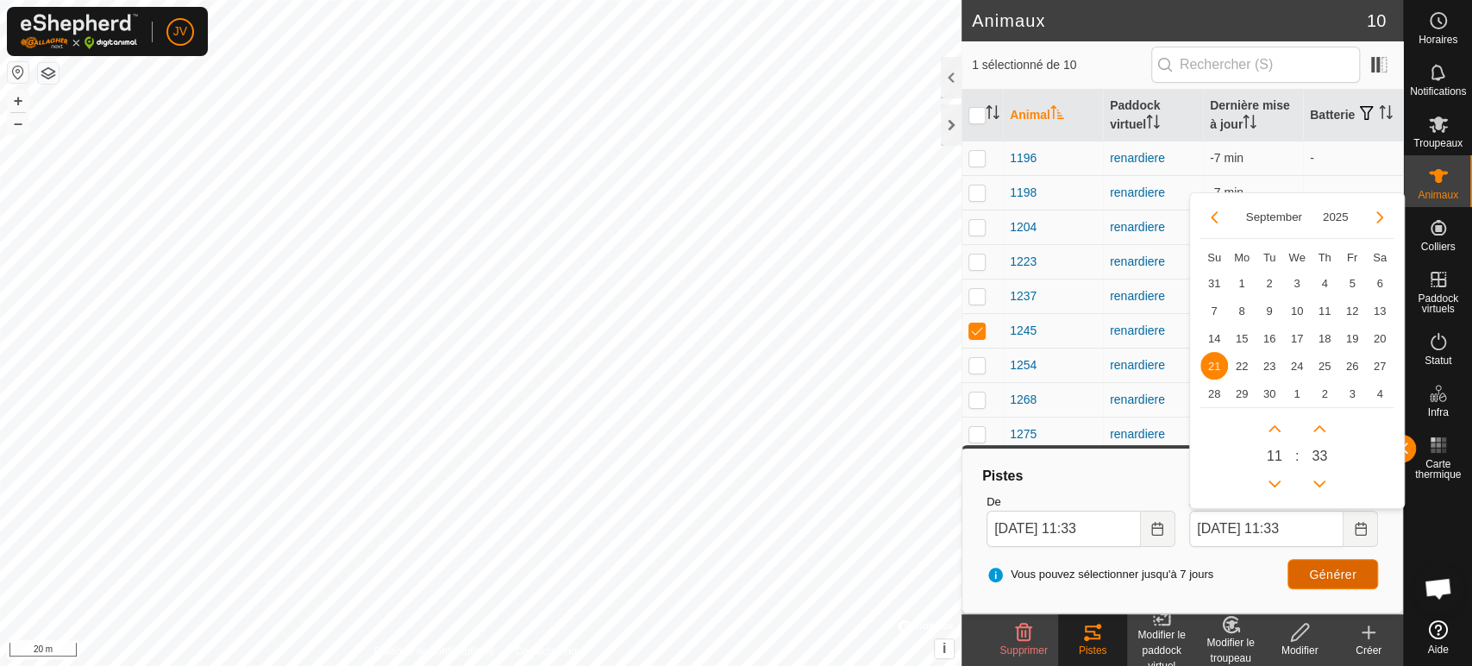
click at [1332, 578] on span "Générer" at bounding box center [1332, 574] width 47 height 14
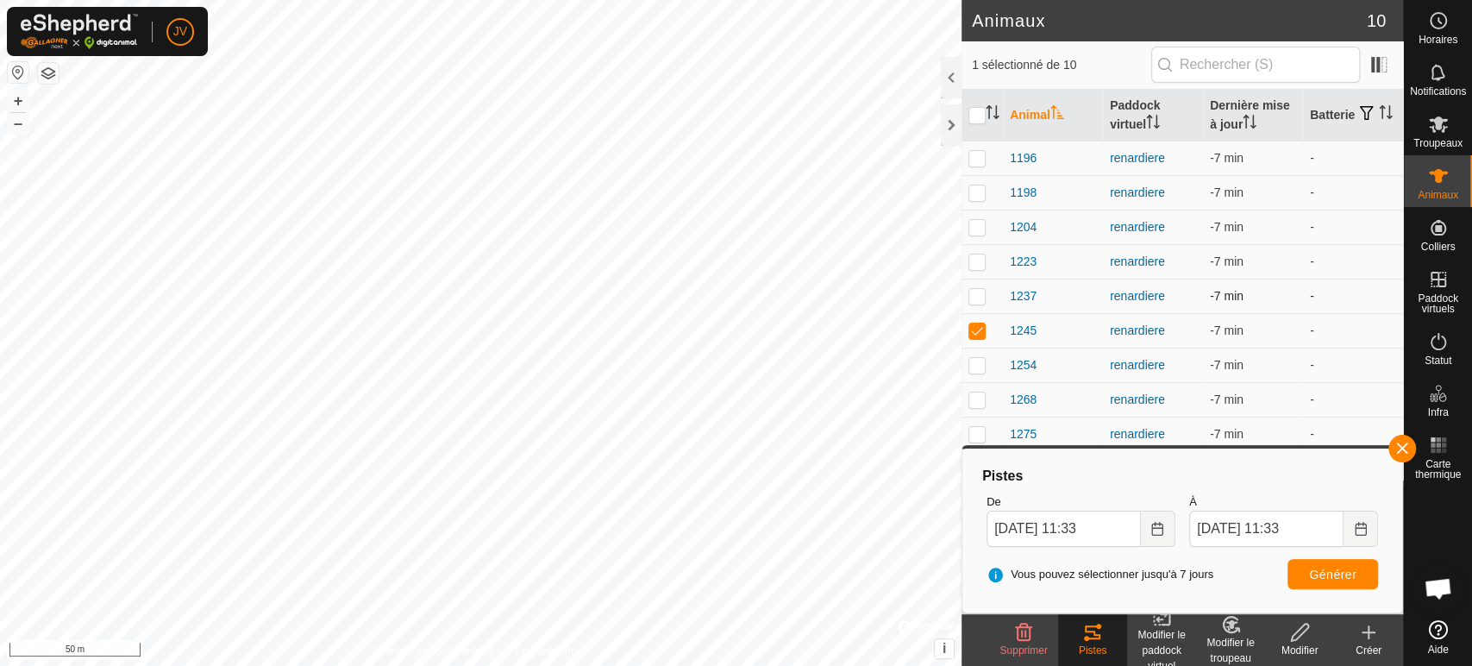
click at [978, 298] on p-checkbox at bounding box center [976, 296] width 17 height 14
checkbox input "true"
click at [973, 331] on p-checkbox at bounding box center [976, 330] width 17 height 14
checkbox input "false"
click at [1099, 524] on input "14 Sep. 2025 11:33" at bounding box center [1064, 529] width 154 height 36
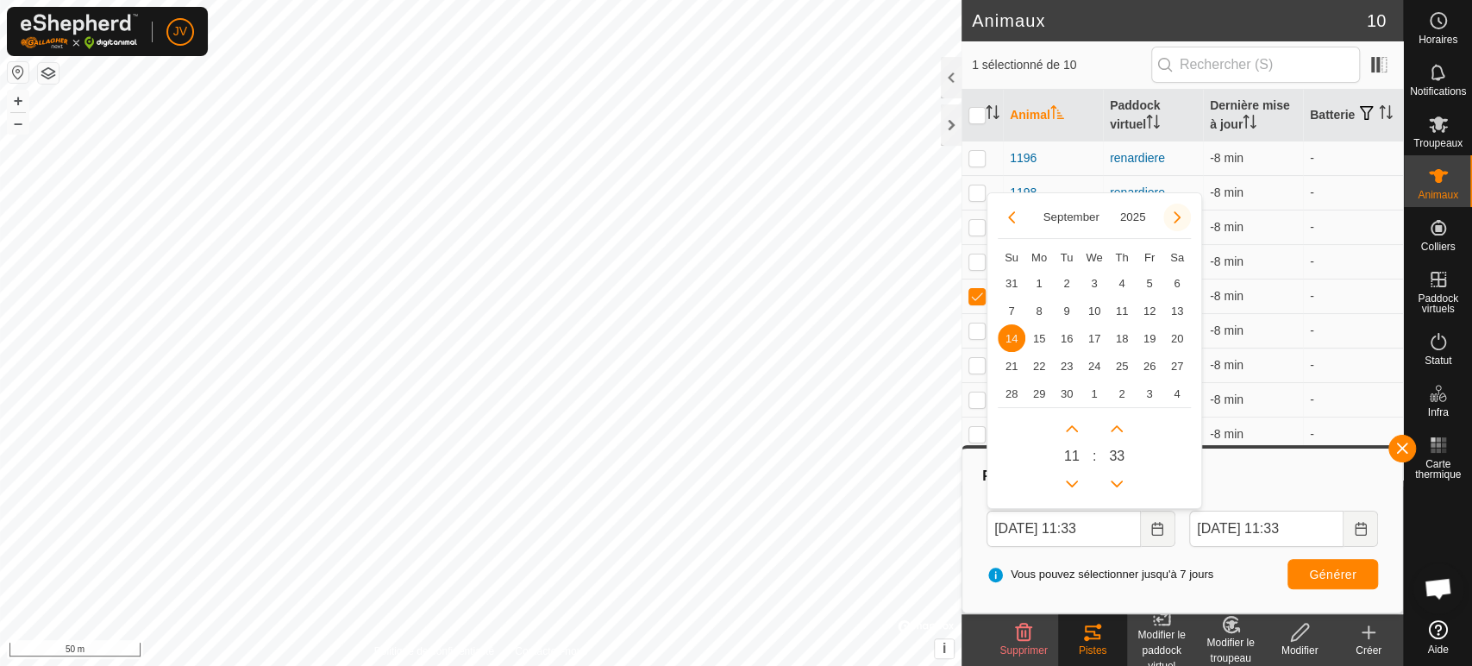
click at [1181, 212] on button "Next Month" at bounding box center [1177, 218] width 28 height 28
click at [1037, 343] on span "13" at bounding box center [1039, 338] width 28 height 28
type input "13 Oct. 2025 11:33"
type input "14 Oct. 2025 11:33"
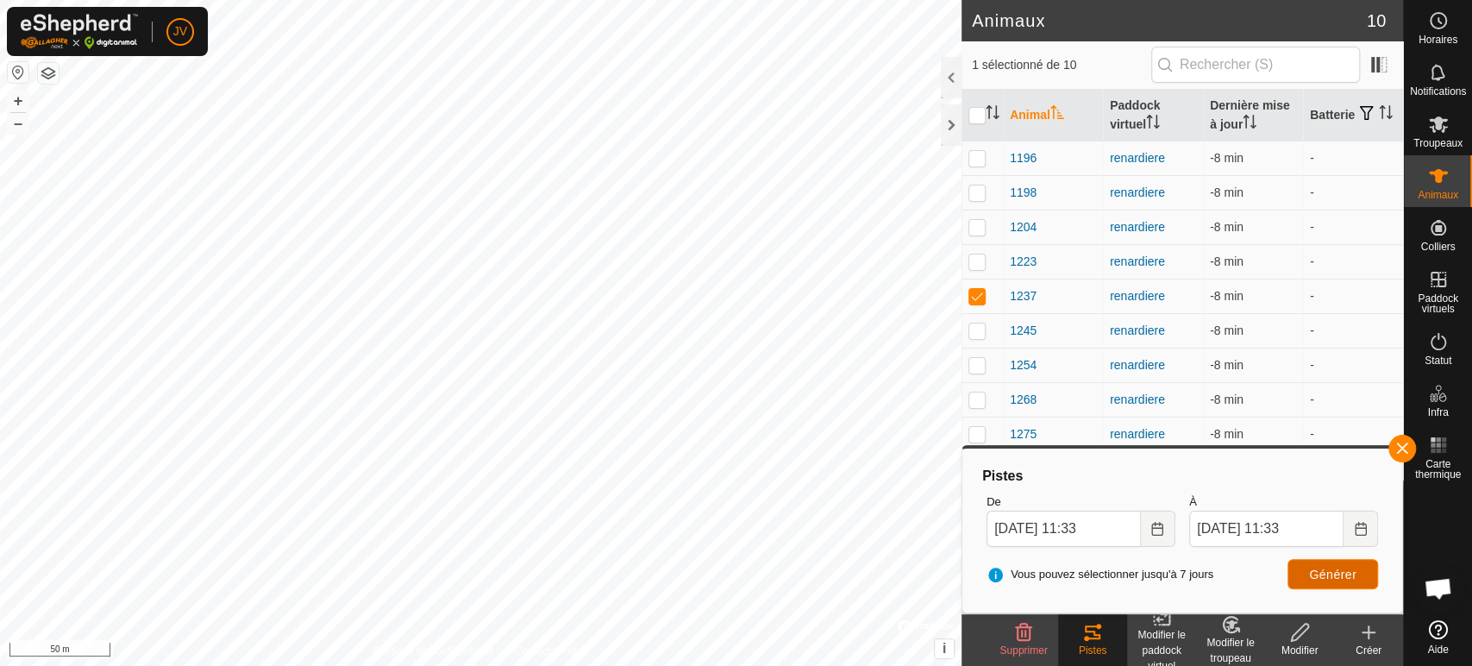
click at [1311, 568] on span "Générer" at bounding box center [1332, 574] width 47 height 14
click at [1451, 134] on es-mob-svg-icon at bounding box center [1438, 124] width 31 height 28
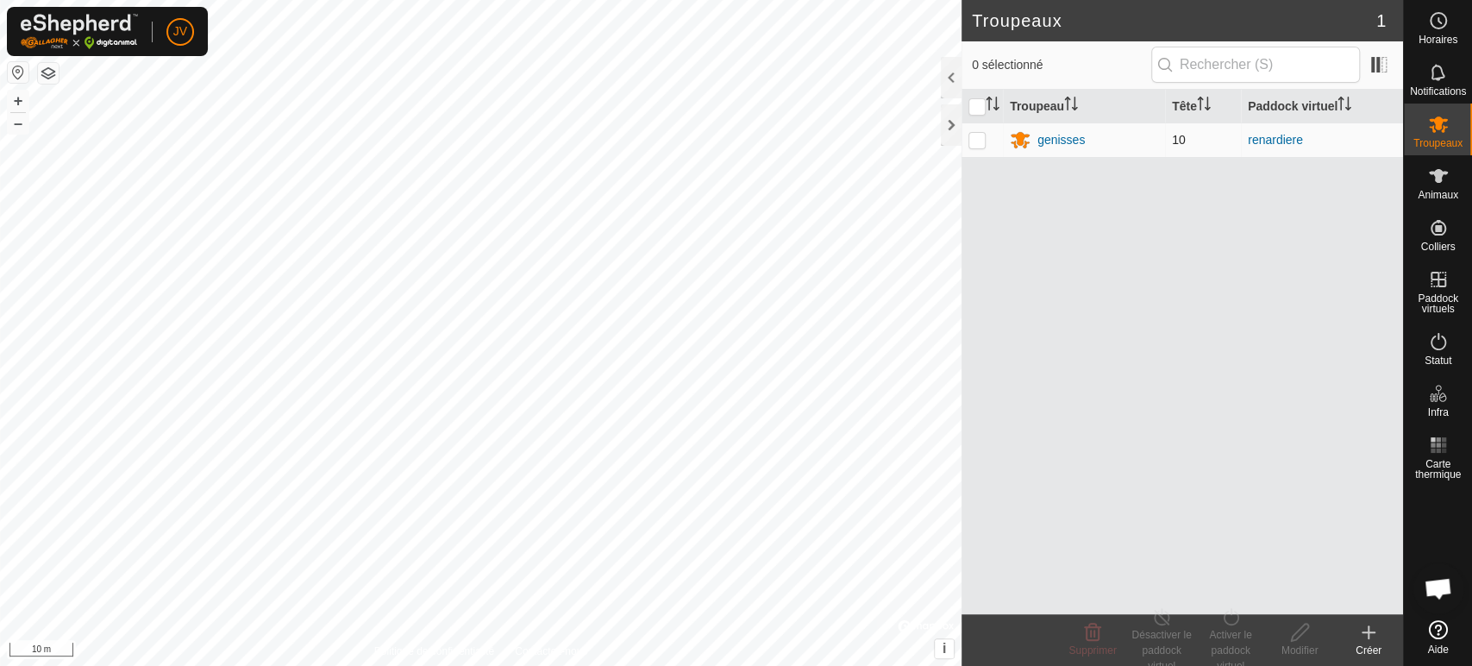
click at [981, 138] on p-checkbox at bounding box center [976, 140] width 17 height 14
checkbox input "true"
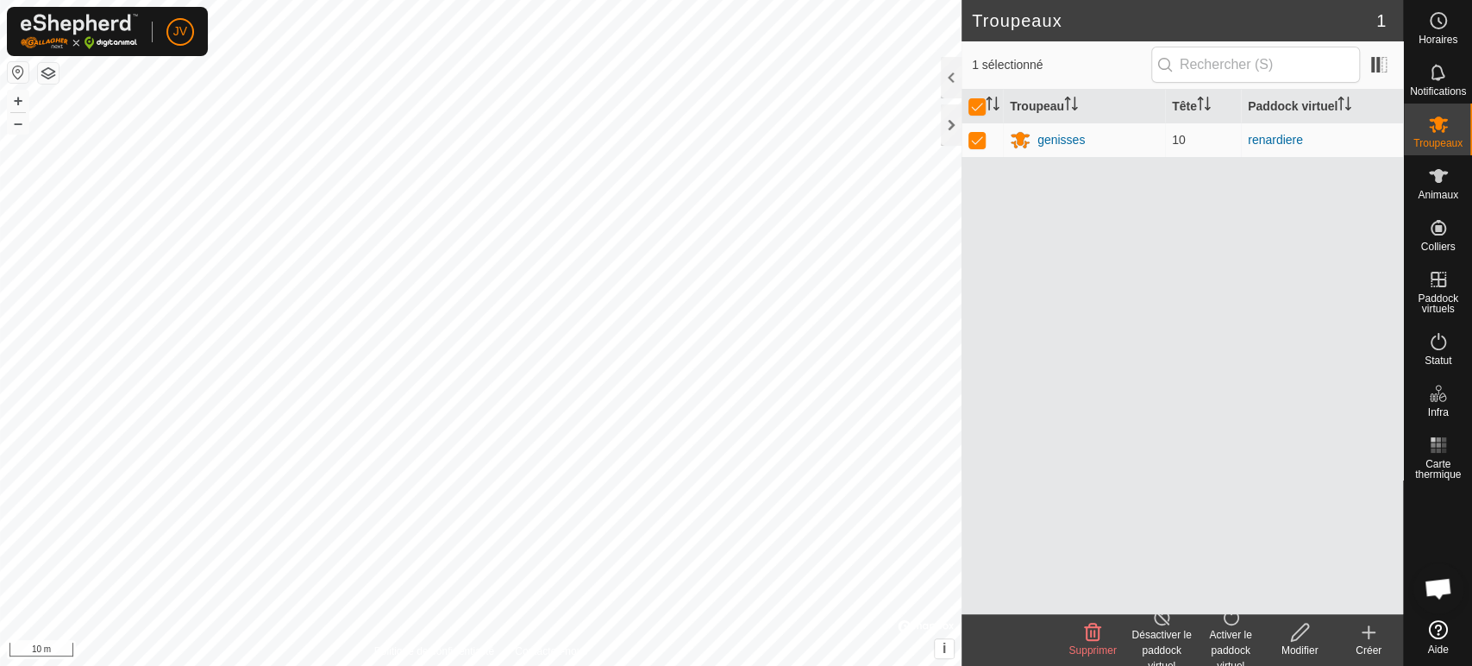
click at [1238, 634] on div "Activer le paddock virtuel" at bounding box center [1230, 650] width 69 height 47
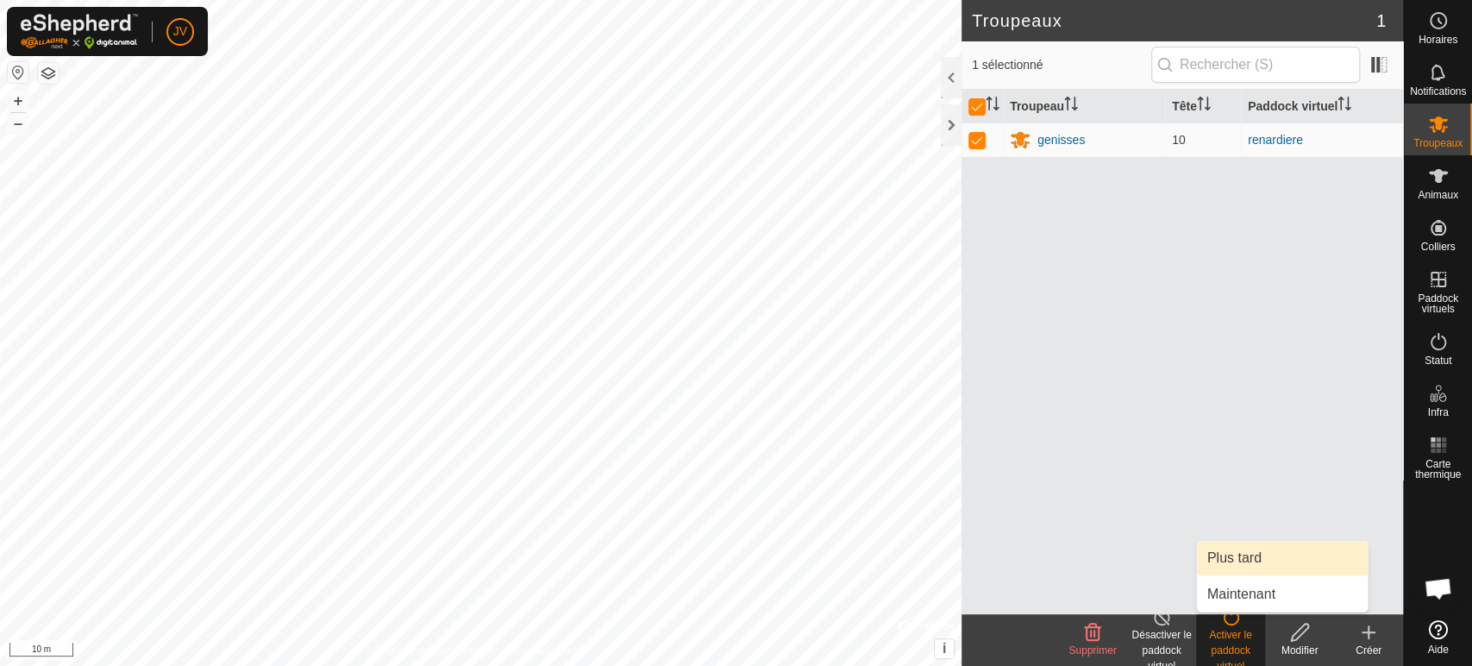
click at [1214, 559] on link "Plus tard" at bounding box center [1282, 558] width 171 height 34
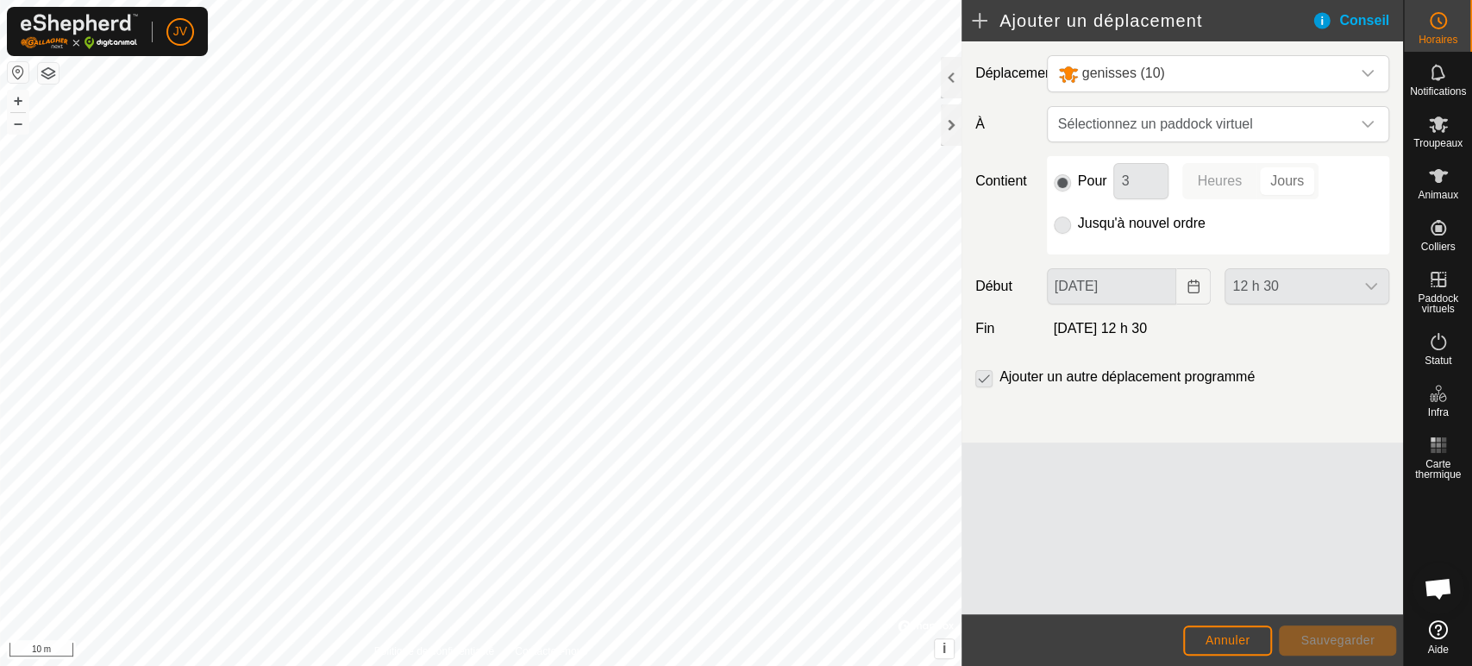
click at [1065, 222] on p-radiobutton at bounding box center [1062, 223] width 17 height 21
click at [1135, 129] on span "Sélectionnez un paddock virtuel" at bounding box center [1200, 124] width 299 height 34
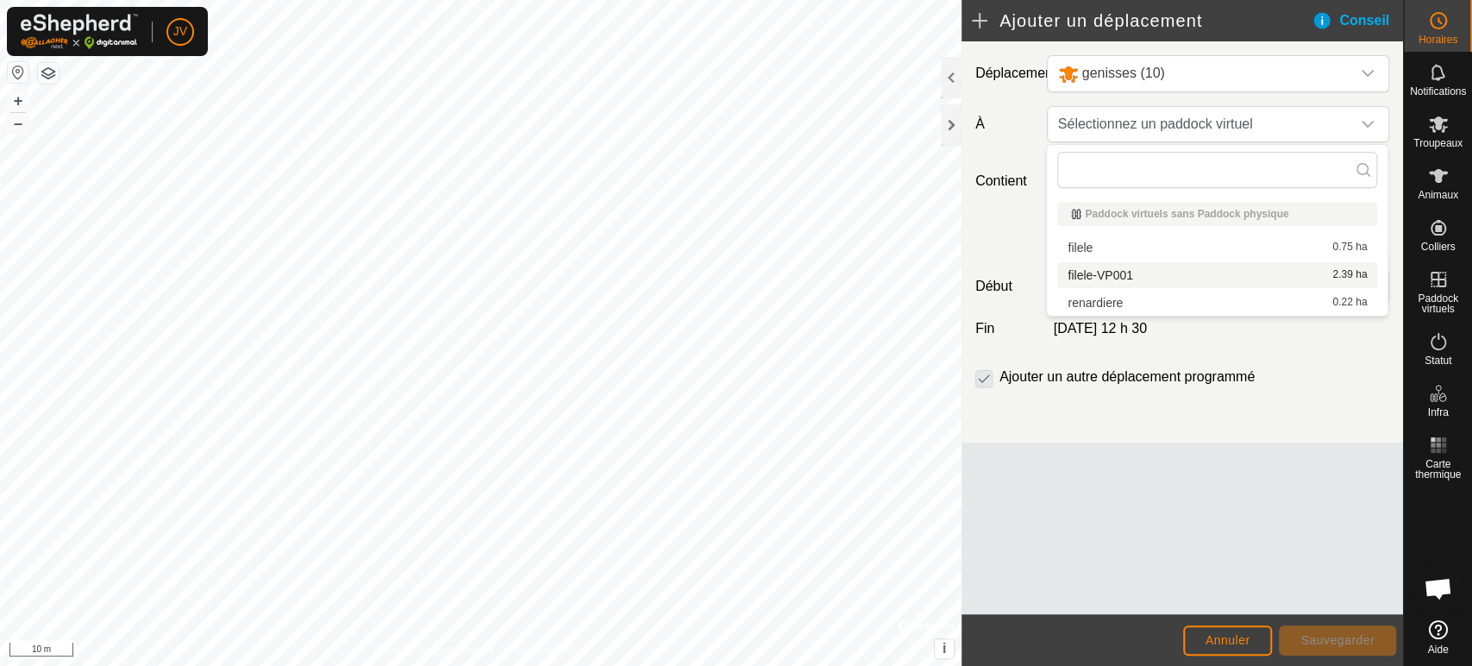
click at [1133, 274] on li "filele-VP001 2.39 ha" at bounding box center [1217, 275] width 320 height 26
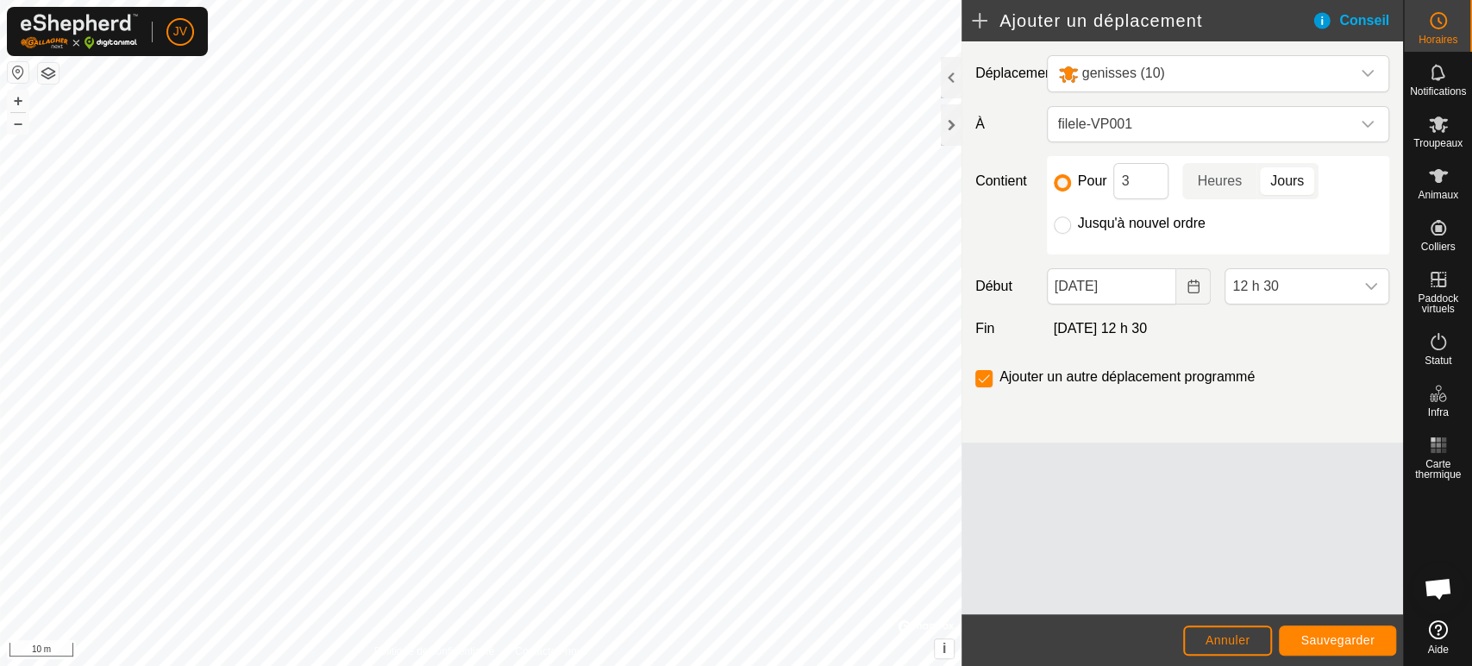
click at [1074, 222] on div "Jusqu'à nouvel ordre" at bounding box center [1218, 223] width 329 height 21
click at [1069, 218] on div at bounding box center [1062, 224] width 17 height 17
click at [1123, 295] on input "14 Oct. 2025" at bounding box center [1112, 286] width 130 height 36
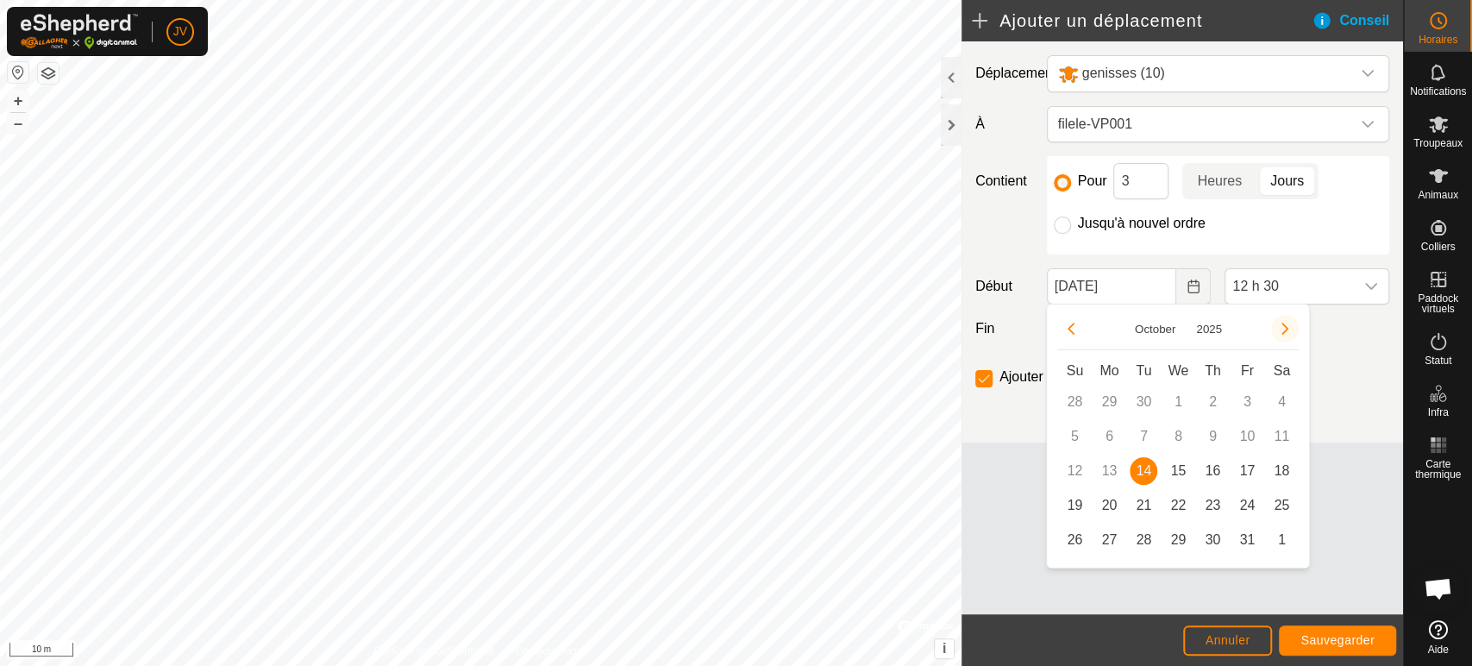
click at [1294, 325] on button "Next Month" at bounding box center [1285, 329] width 28 height 28
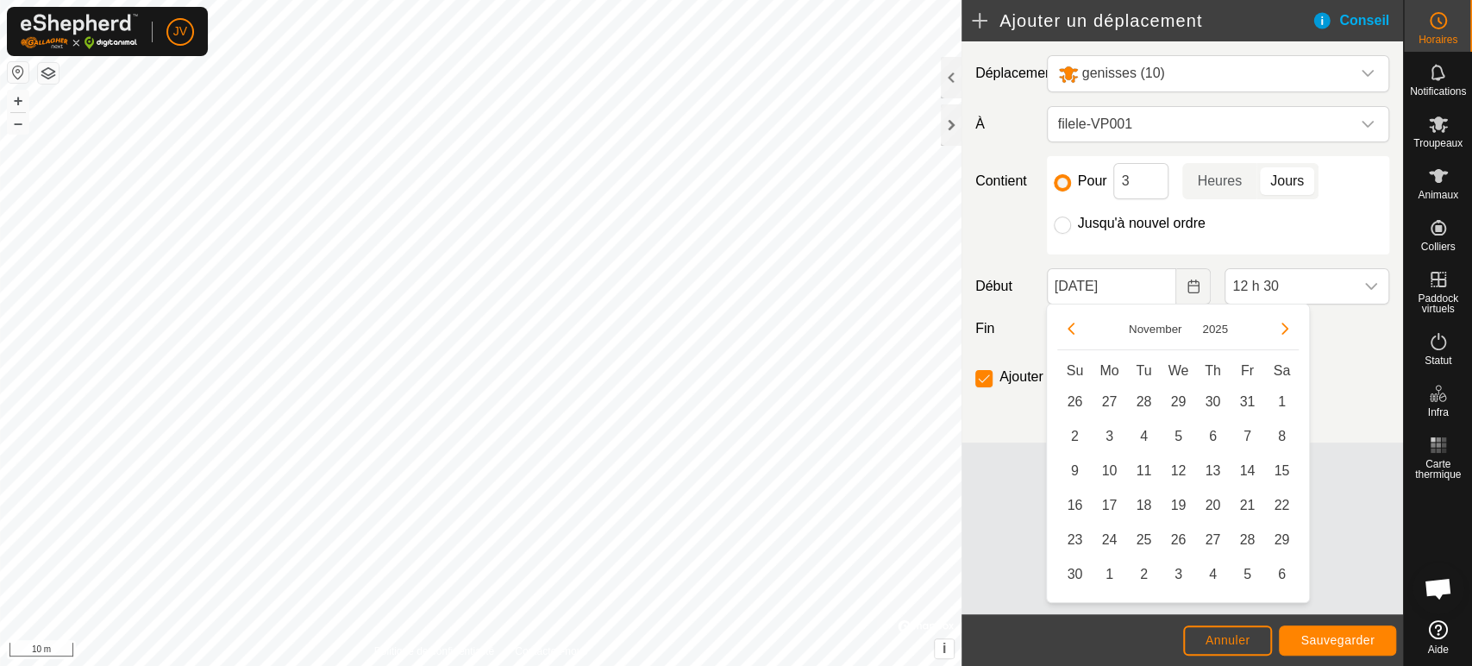
click at [1294, 325] on button "Next Month" at bounding box center [1285, 329] width 28 height 28
click at [1293, 326] on button "Next Month" at bounding box center [1285, 329] width 28 height 28
click at [1292, 328] on button "Next Month" at bounding box center [1285, 329] width 28 height 28
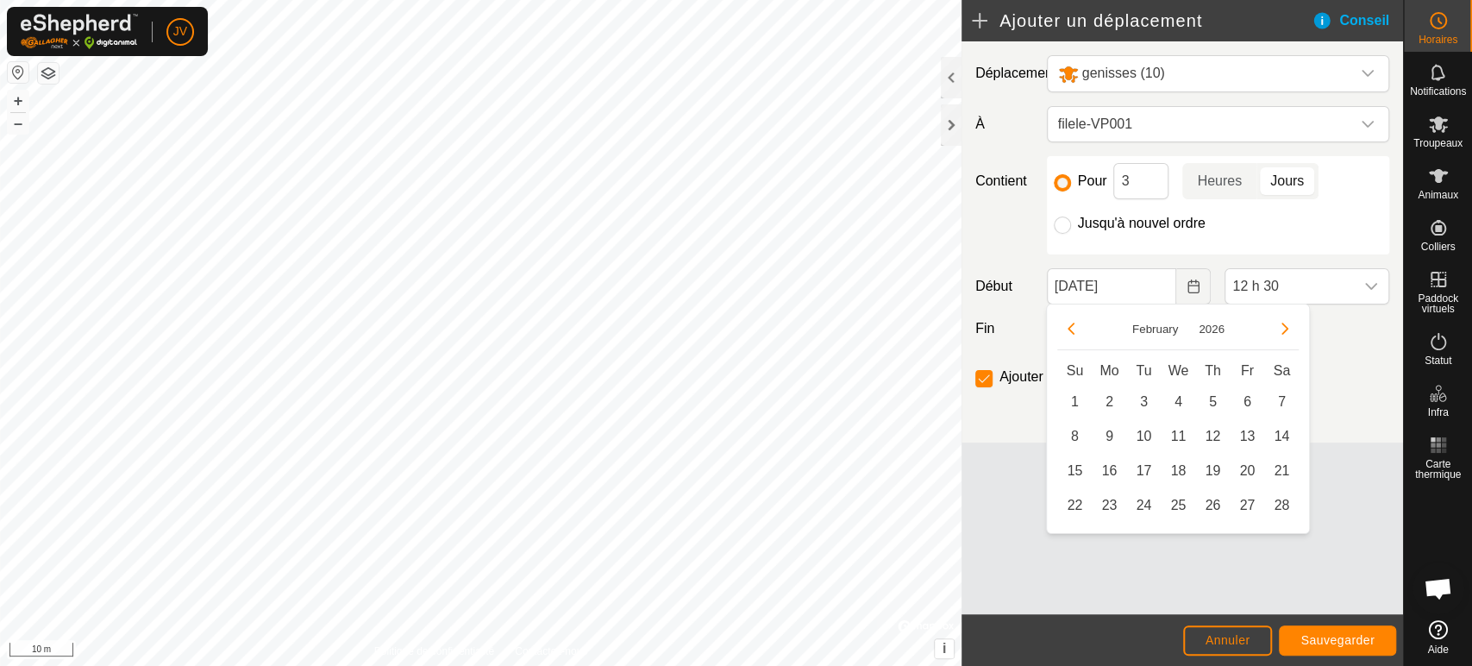
click at [1292, 328] on button "Next Month" at bounding box center [1285, 329] width 28 height 28
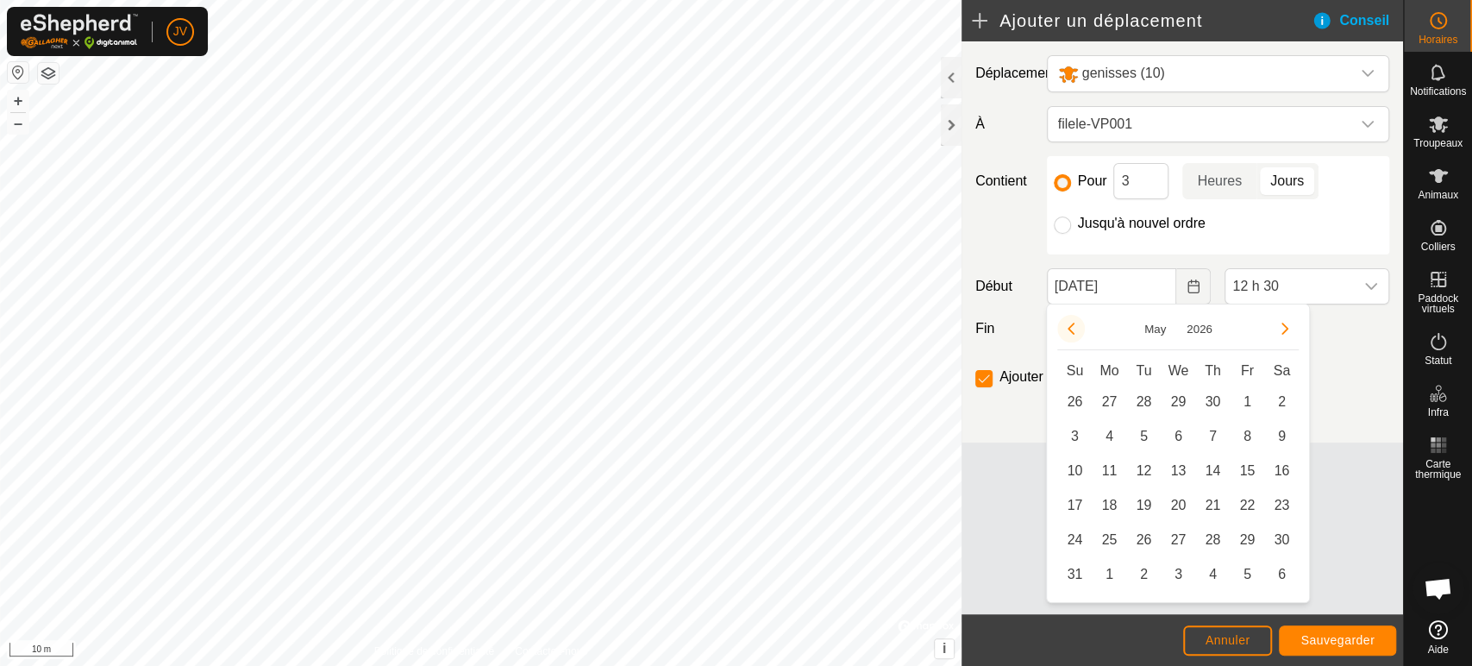
click at [1063, 323] on button "Previous Month" at bounding box center [1071, 329] width 28 height 28
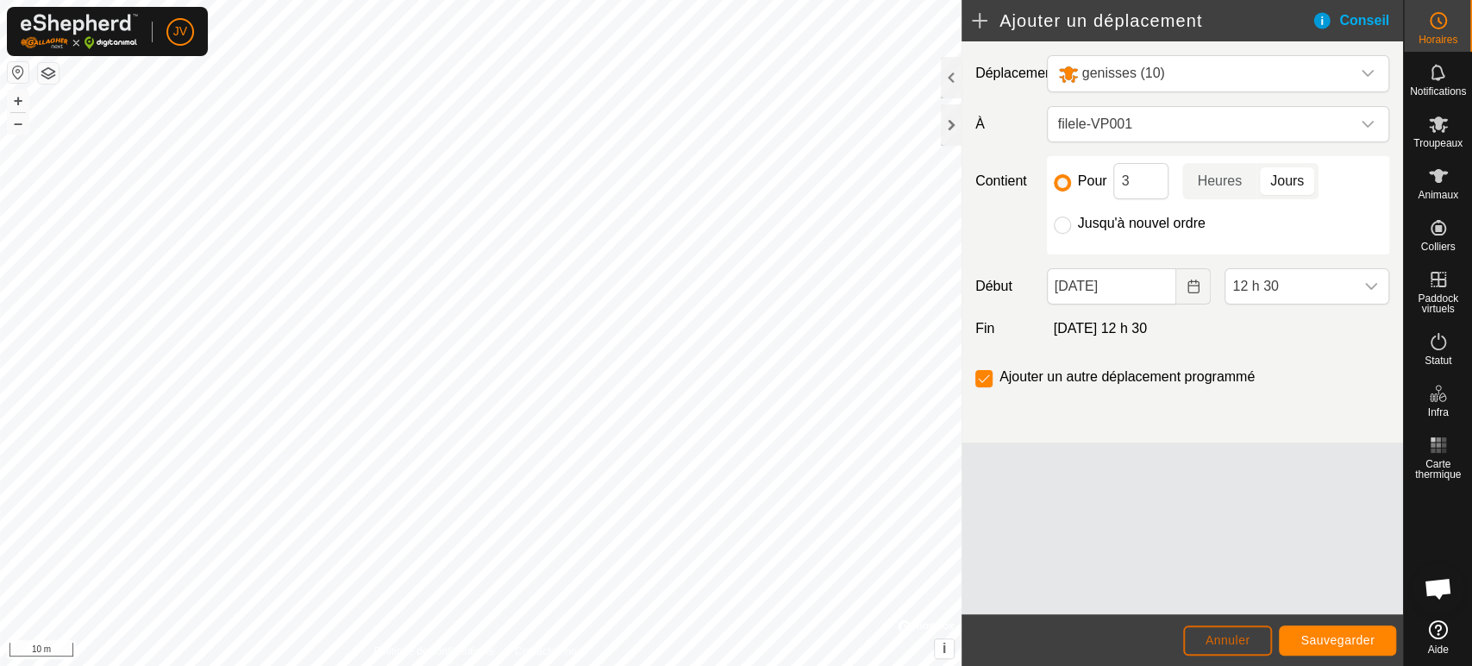
click at [1198, 645] on button "Annuler" at bounding box center [1228, 640] width 90 height 30
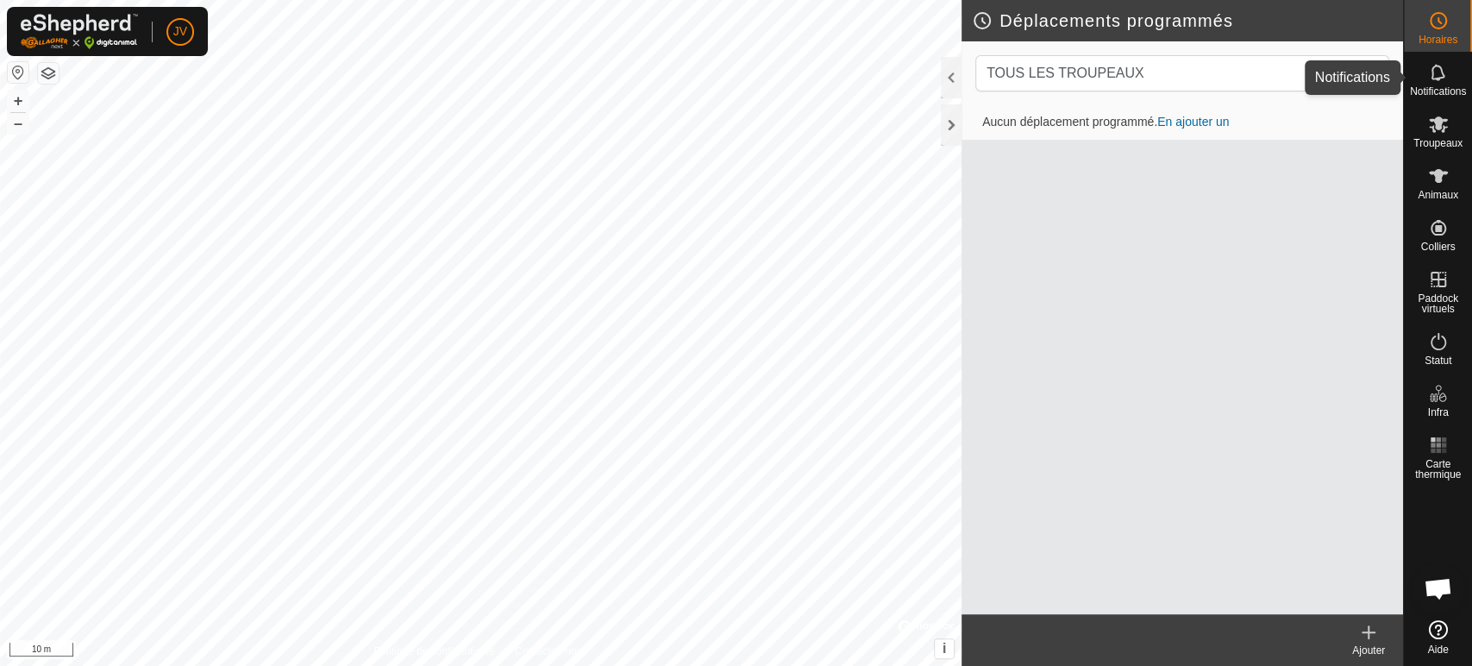
click at [1438, 78] on icon at bounding box center [1438, 72] width 14 height 16
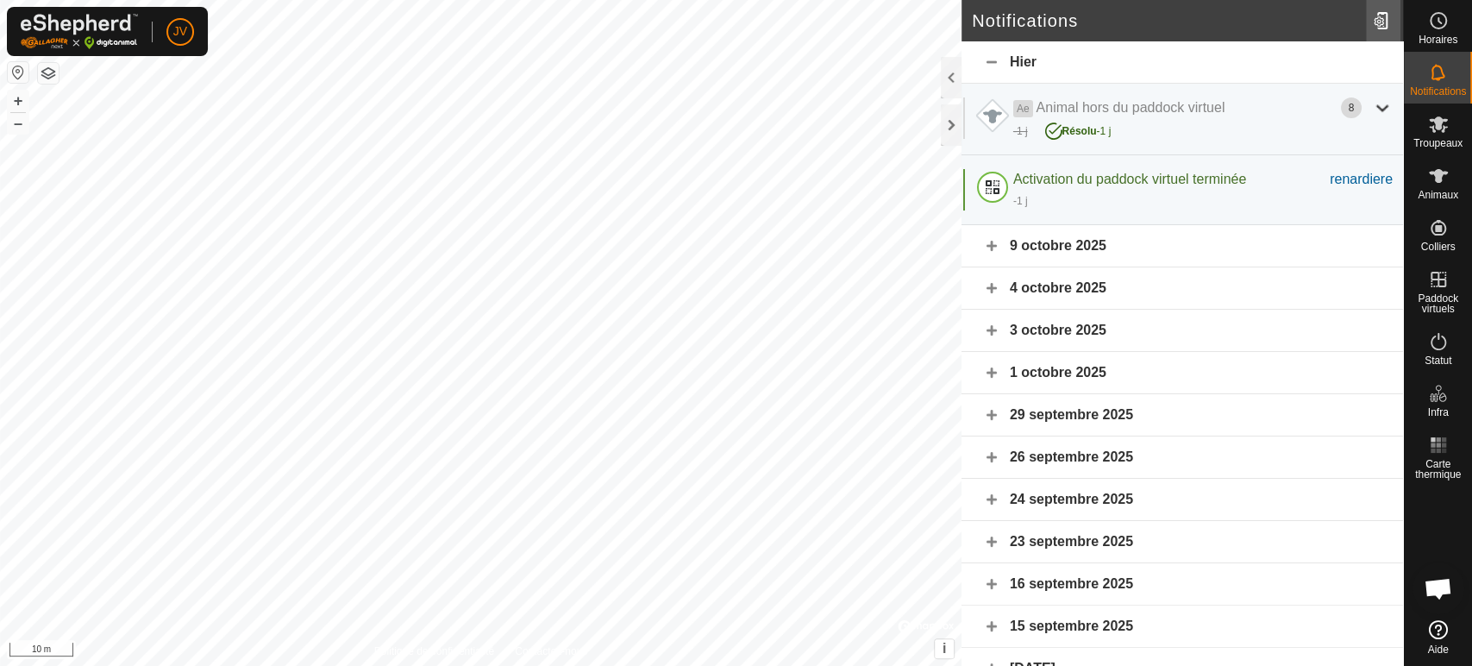
click at [1375, 20] on div at bounding box center [1383, 21] width 34 height 48
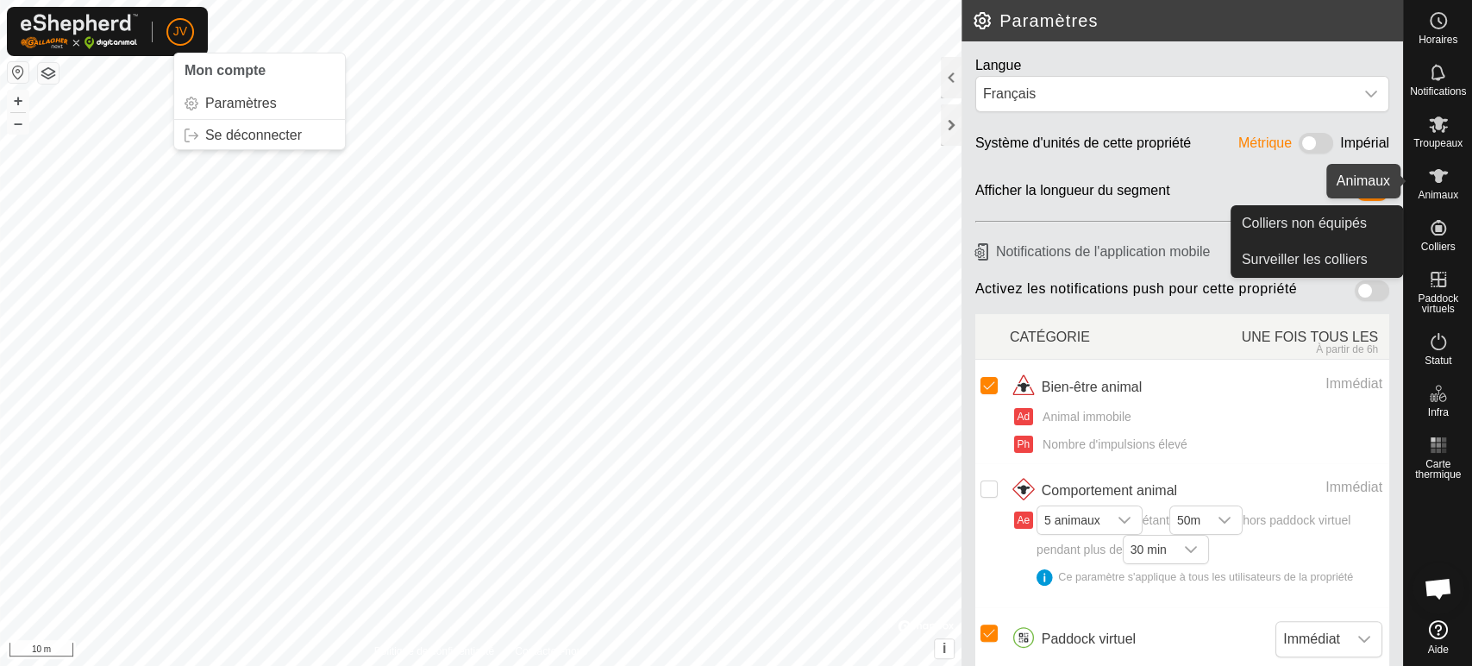
click at [1451, 180] on es-animals-svg-icon at bounding box center [1438, 176] width 31 height 28
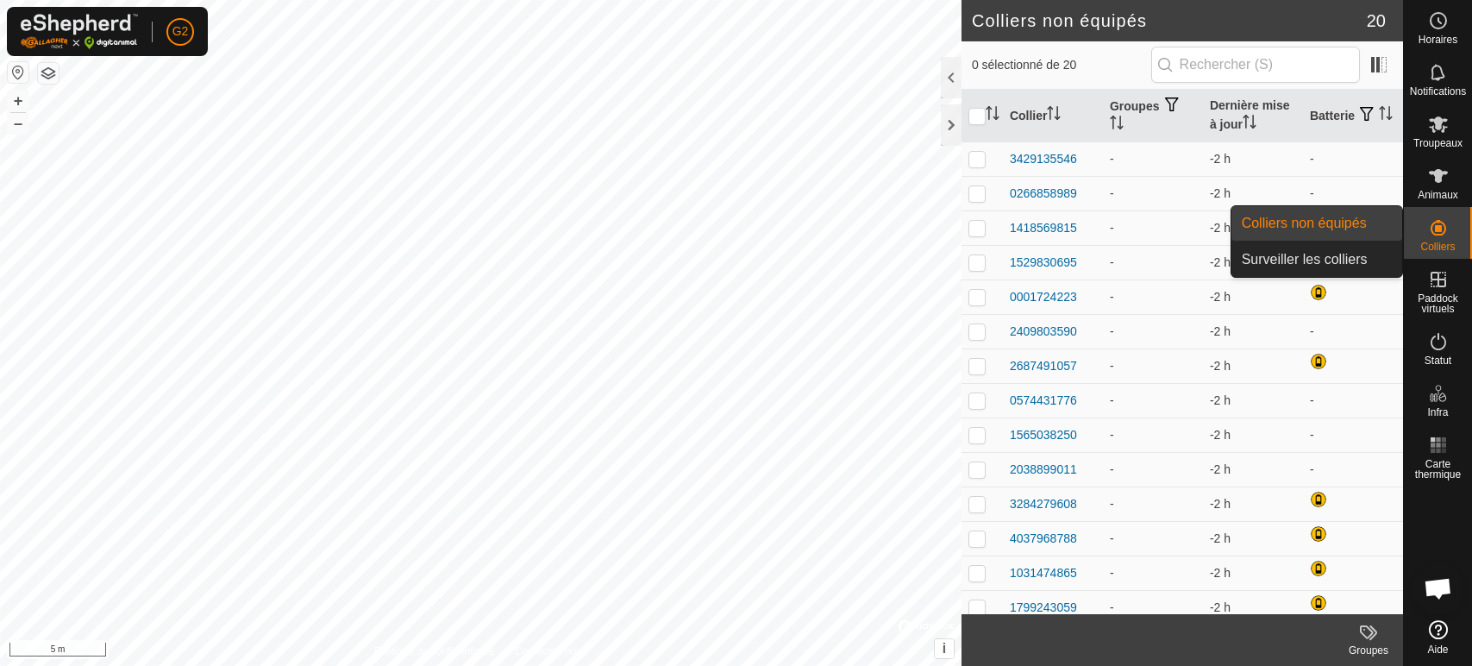
click at [1424, 229] on es-neckbands-svg-icon at bounding box center [1438, 228] width 31 height 28
click at [1442, 226] on icon at bounding box center [1438, 227] width 21 height 21
click at [1337, 219] on link "Colliers non équipés" at bounding box center [1316, 223] width 171 height 34
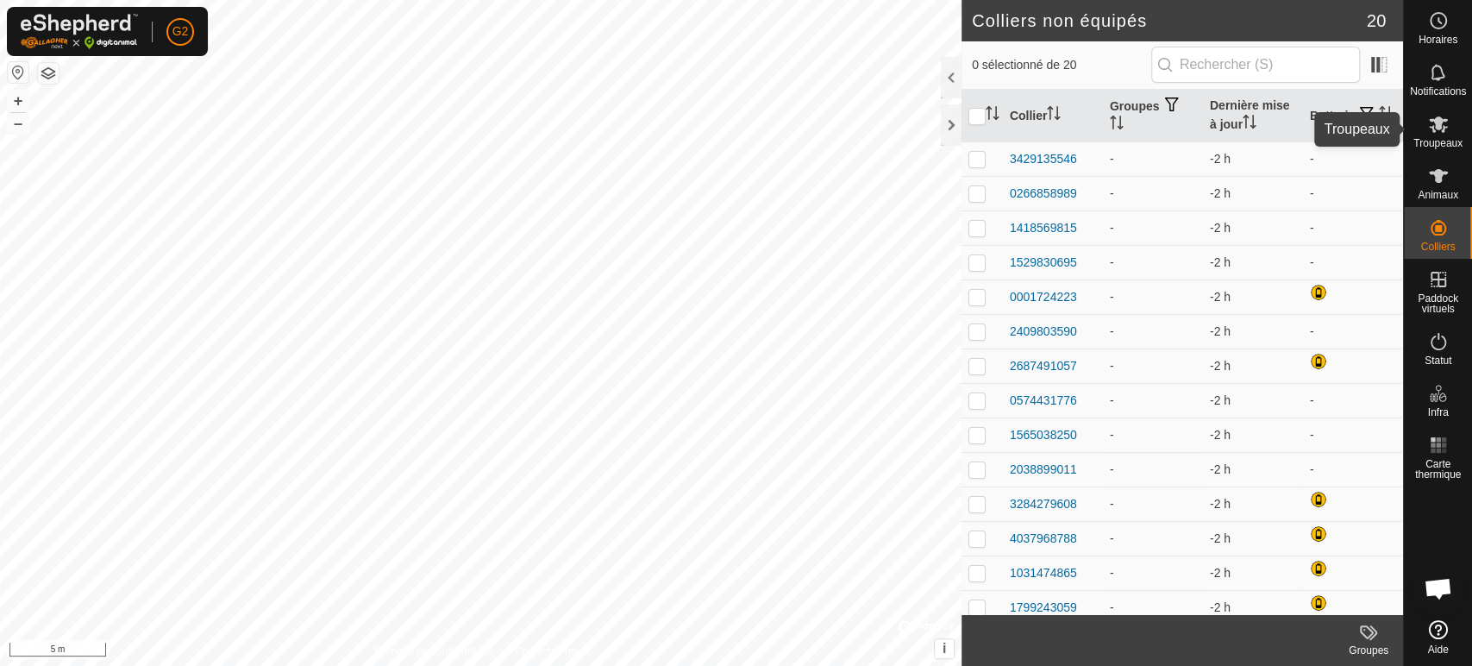
click at [1443, 140] on span "Troupeaux" at bounding box center [1437, 143] width 49 height 10
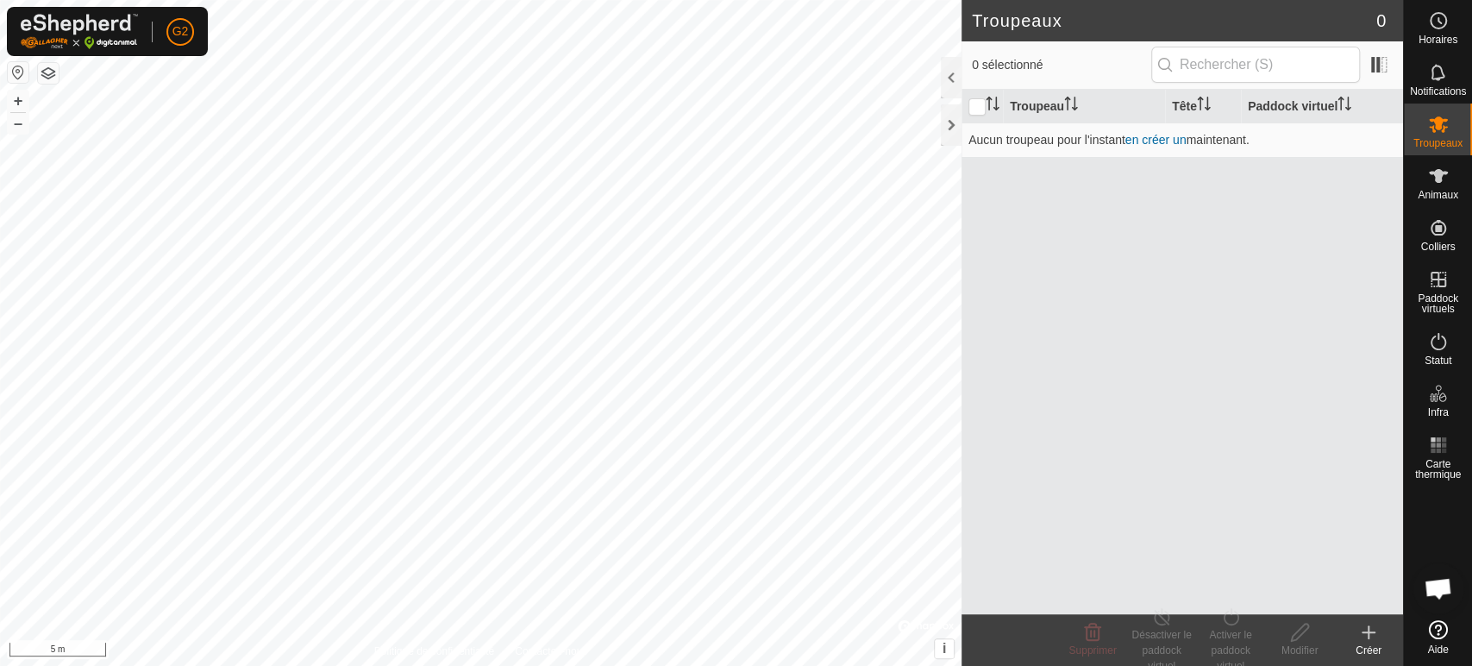
click at [1379, 624] on create-svg-icon at bounding box center [1368, 632] width 69 height 21
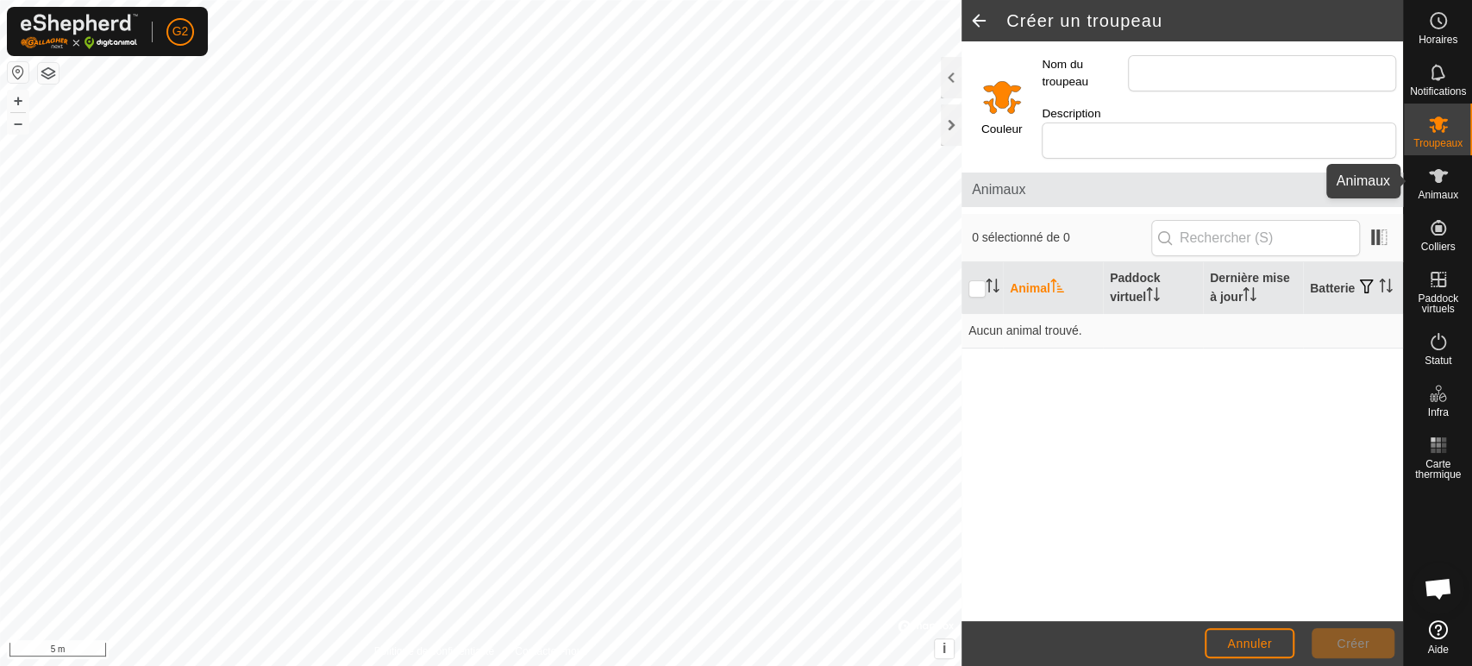
click at [1433, 175] on icon at bounding box center [1438, 176] width 19 height 14
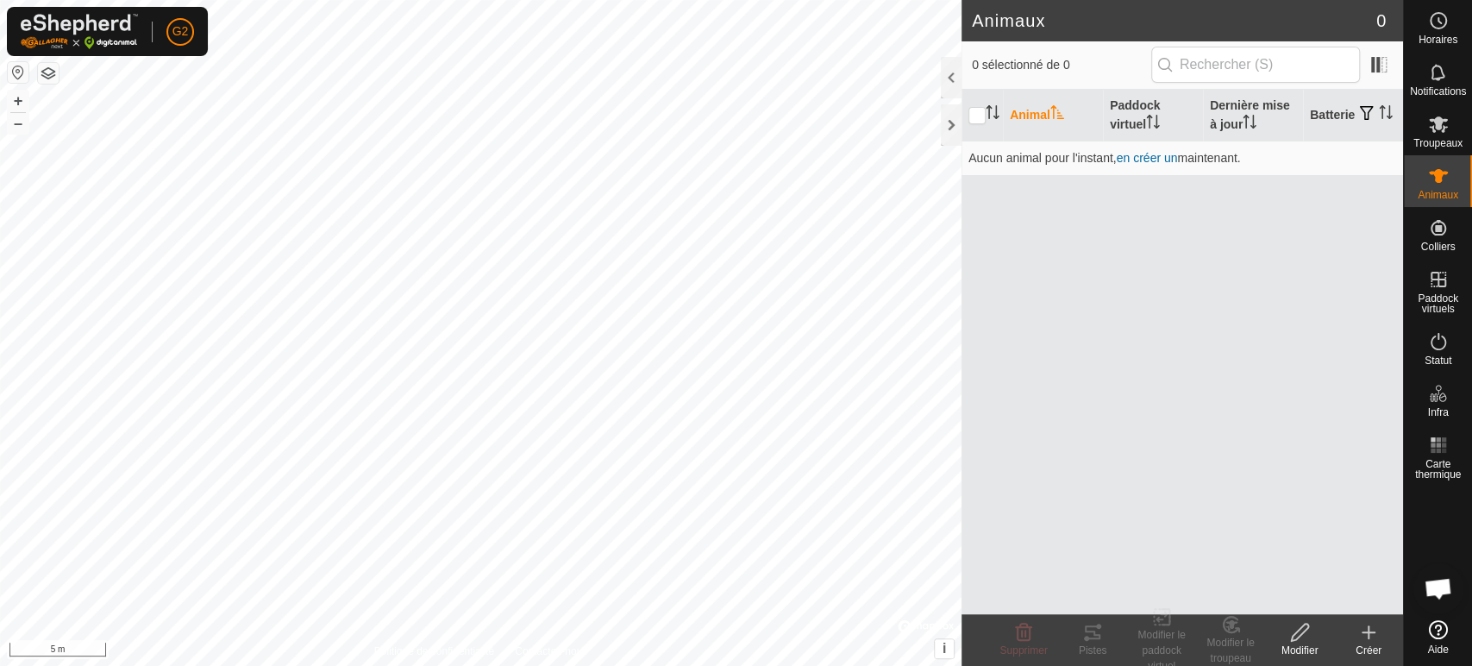
click at [1362, 641] on icon at bounding box center [1368, 632] width 21 height 21
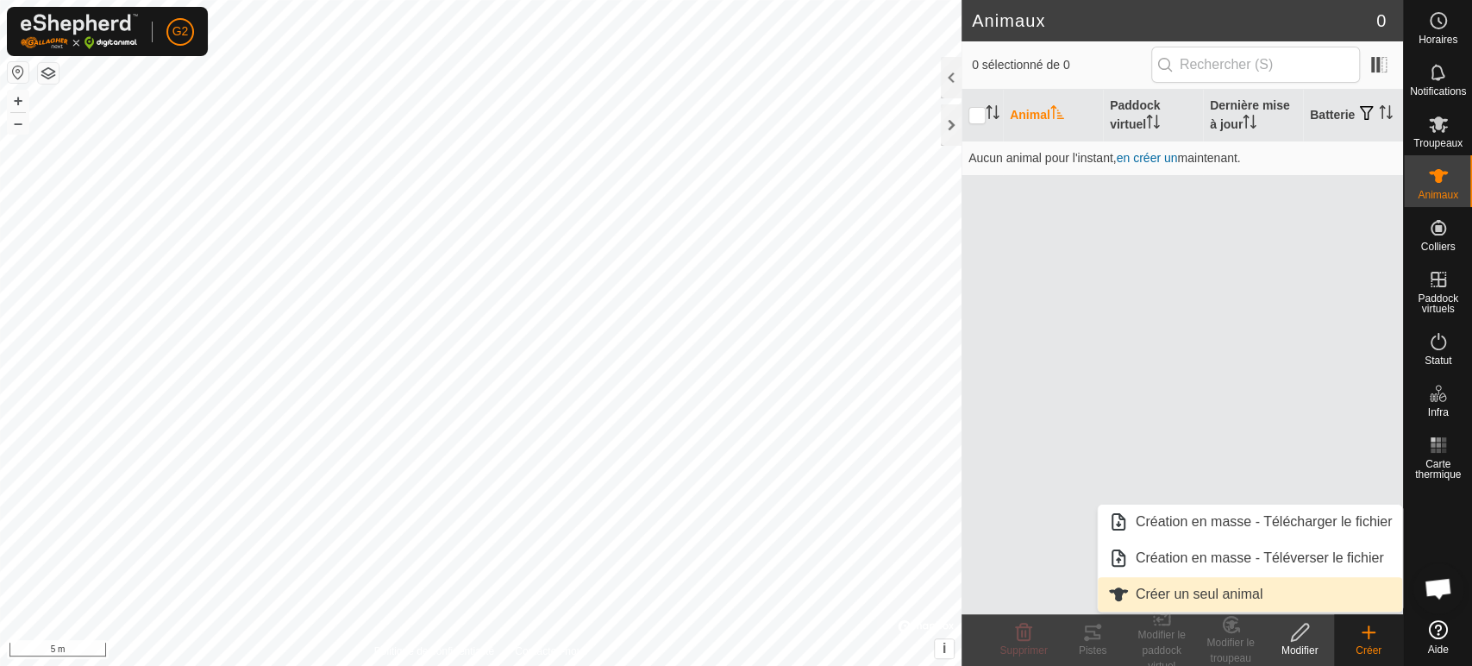
click at [1238, 588] on link "Créer un seul animal" at bounding box center [1250, 594] width 305 height 34
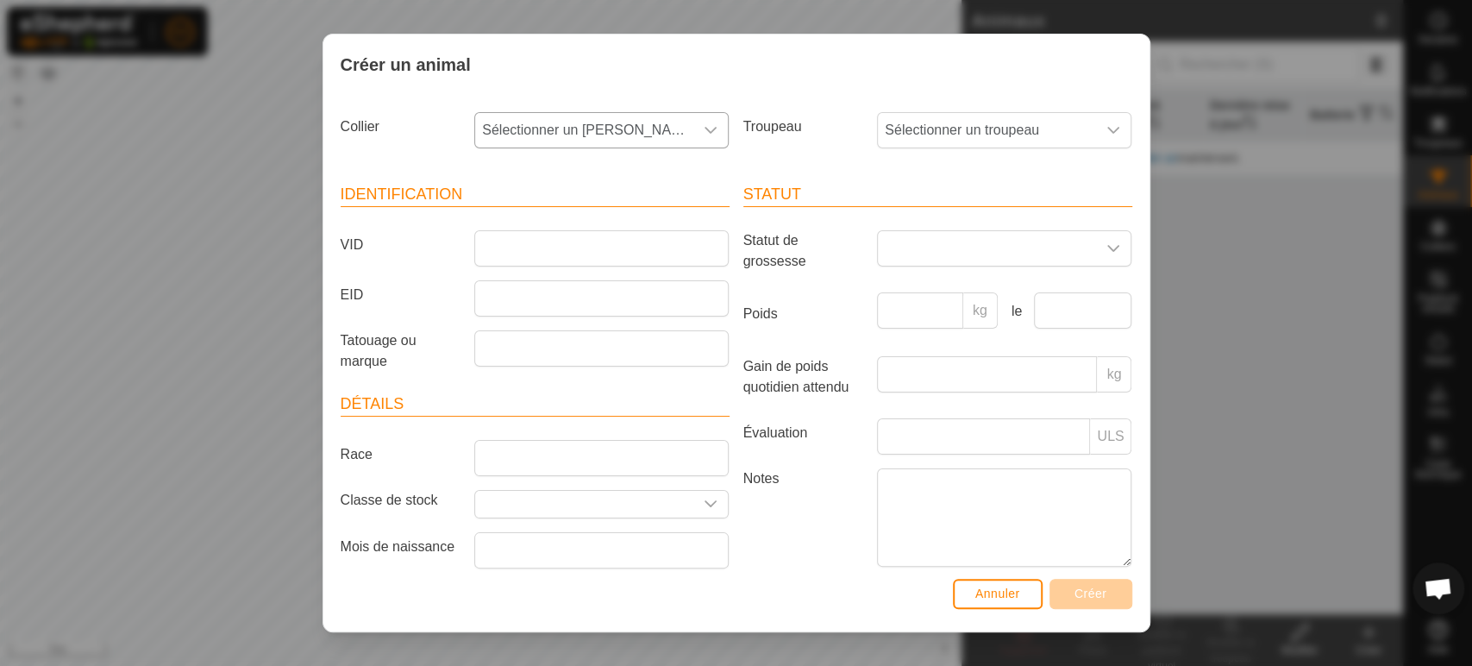
click at [522, 136] on span "Sélectionner un collier" at bounding box center [584, 130] width 218 height 34
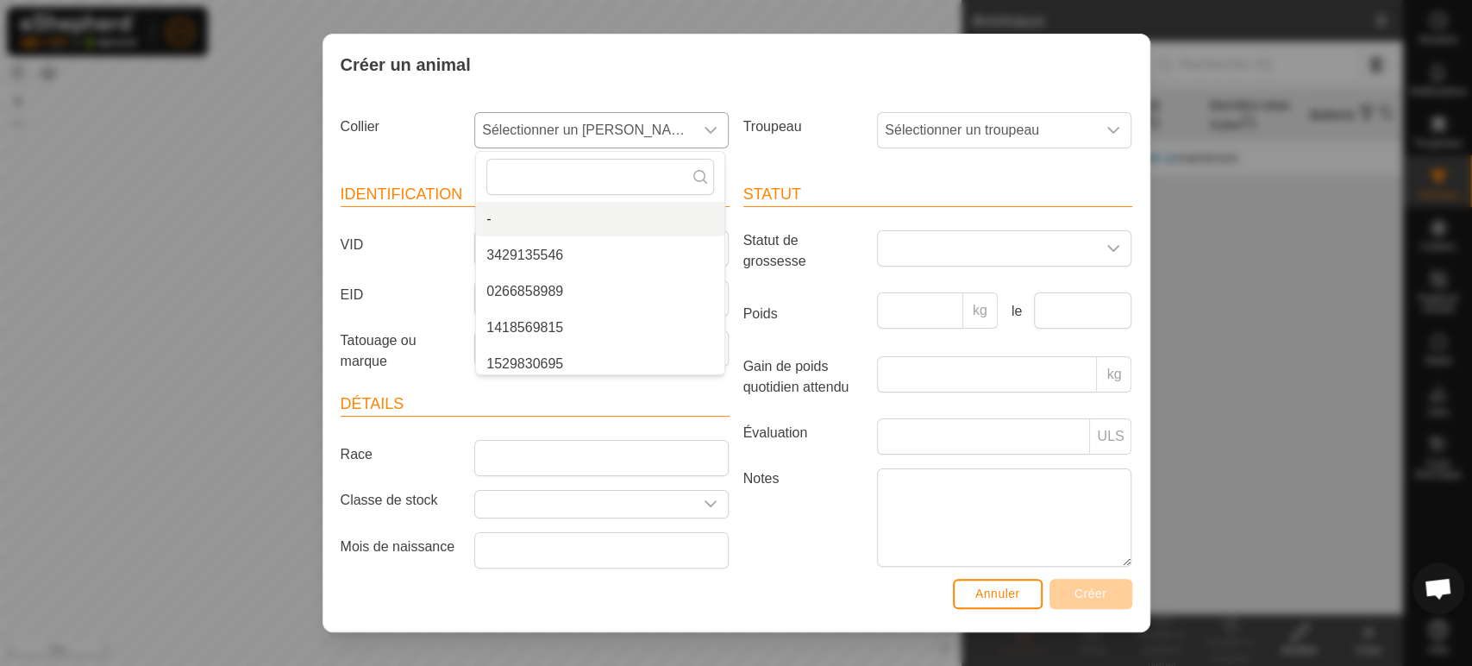
drag, startPoint x: 547, startPoint y: 219, endPoint x: 566, endPoint y: 242, distance: 30.0
click at [559, 232] on li "-" at bounding box center [600, 219] width 248 height 34
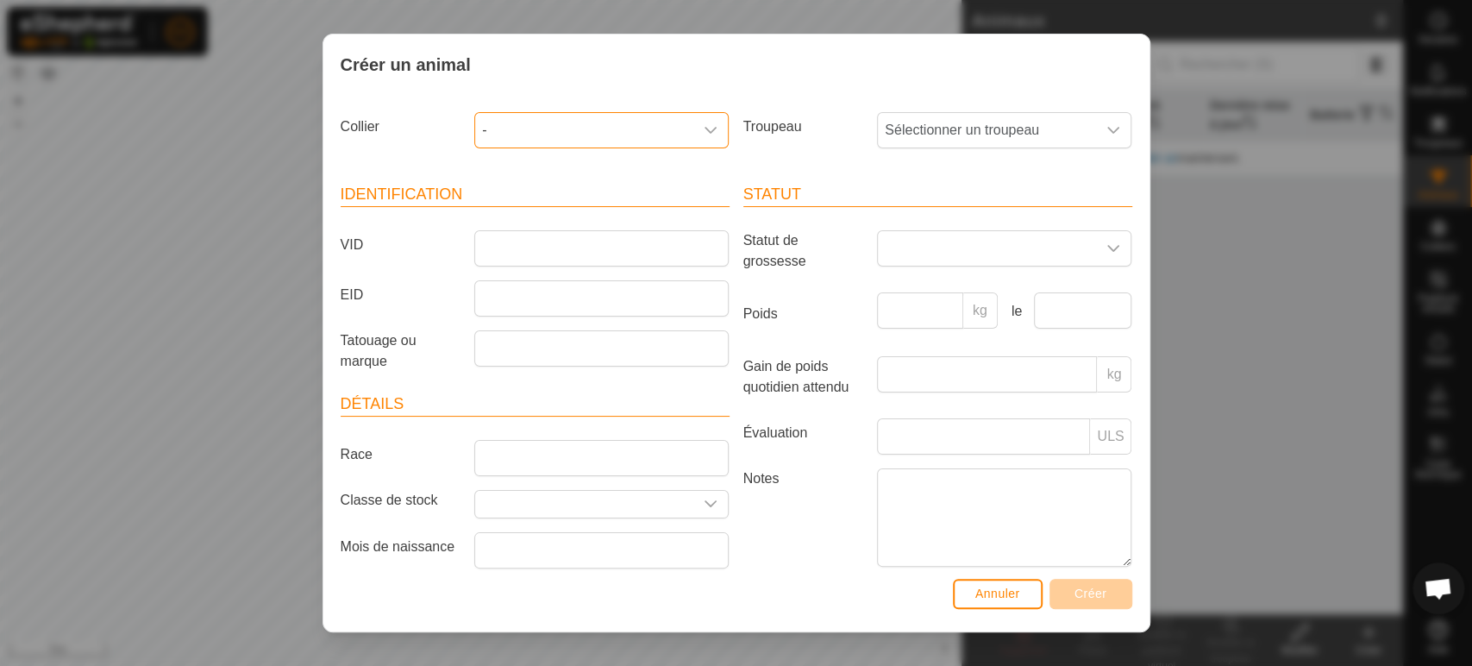
click at [561, 127] on span "-" at bounding box center [584, 130] width 218 height 34
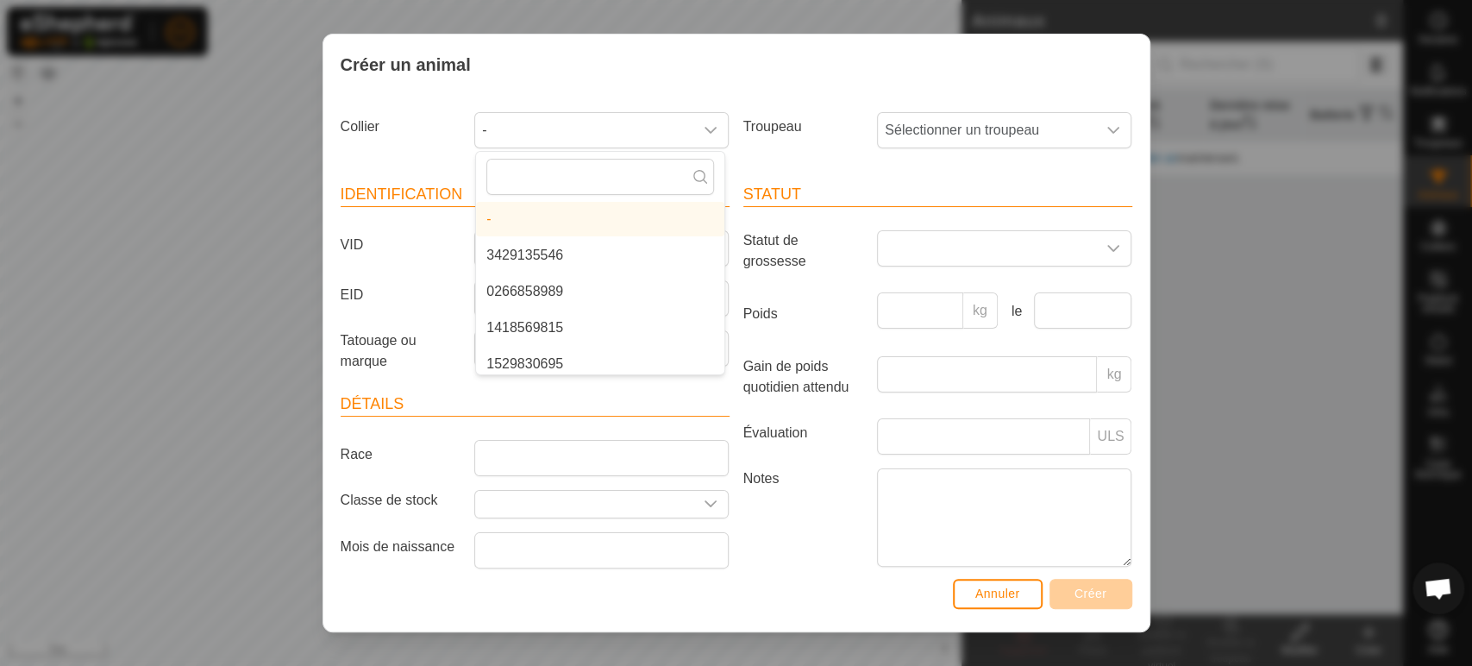
click at [562, 281] on li "0266858989" at bounding box center [600, 291] width 248 height 34
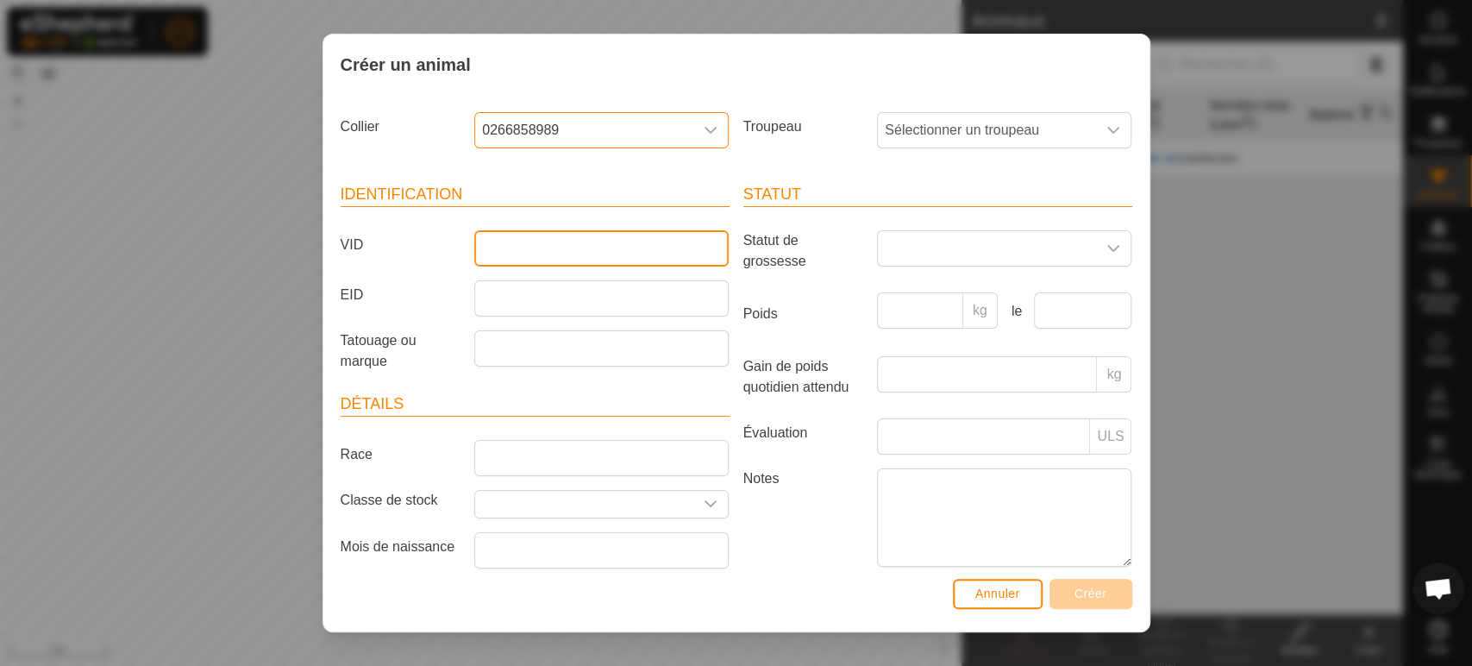
click at [562, 238] on input "VID" at bounding box center [601, 248] width 254 height 36
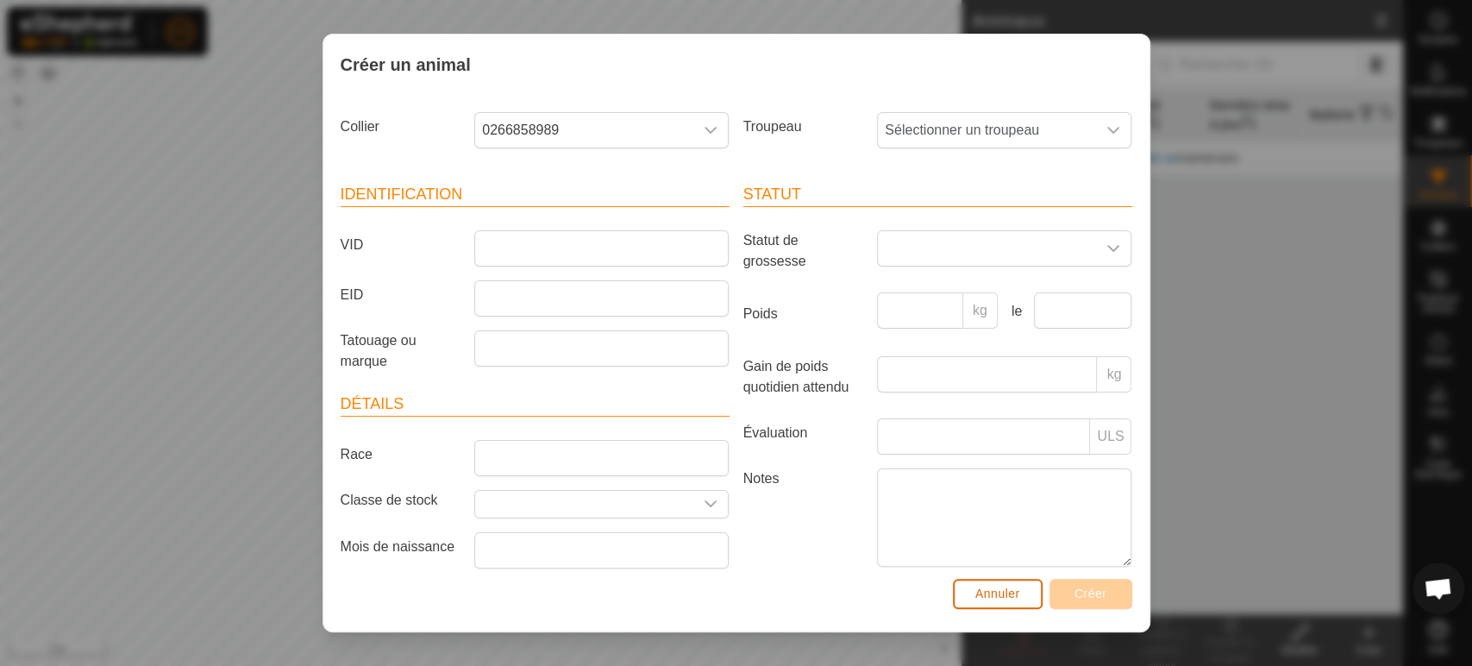
click at [1000, 596] on span "Annuler" at bounding box center [997, 593] width 45 height 14
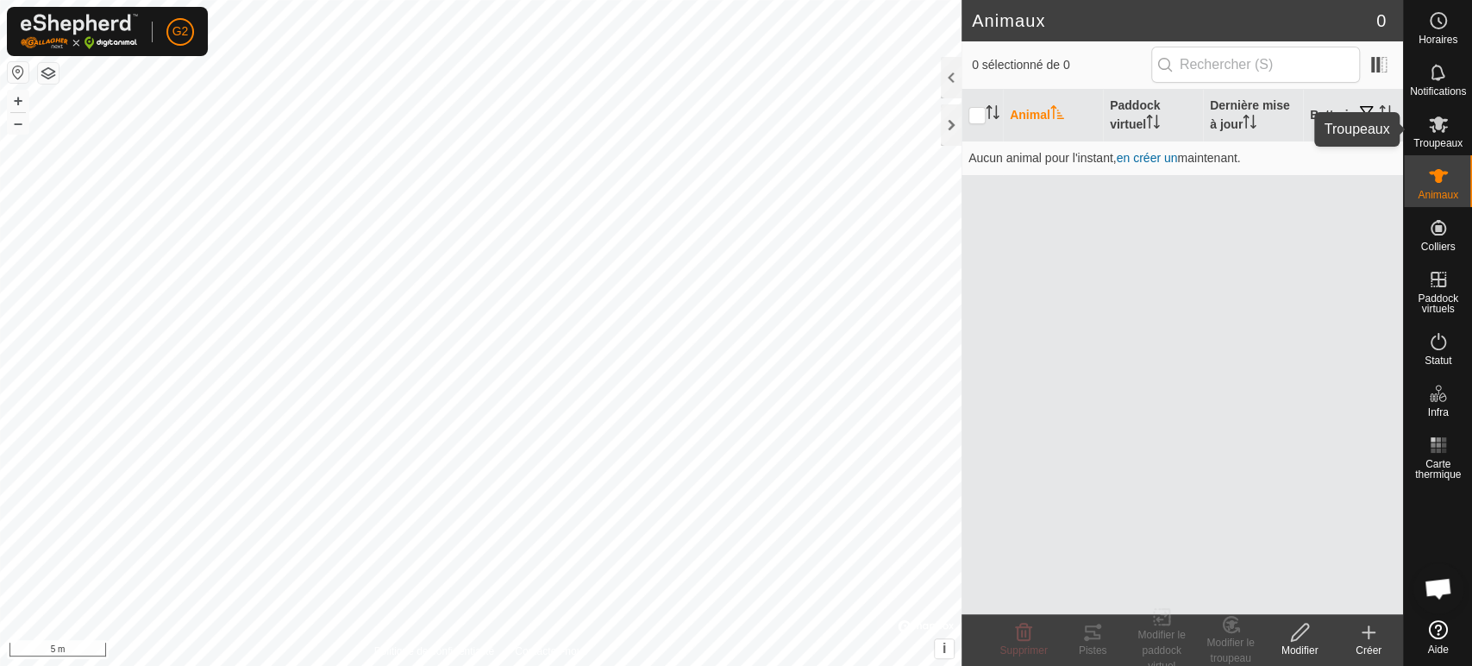
click at [1428, 129] on icon at bounding box center [1438, 124] width 21 height 21
